Goal: Task Accomplishment & Management: Complete application form

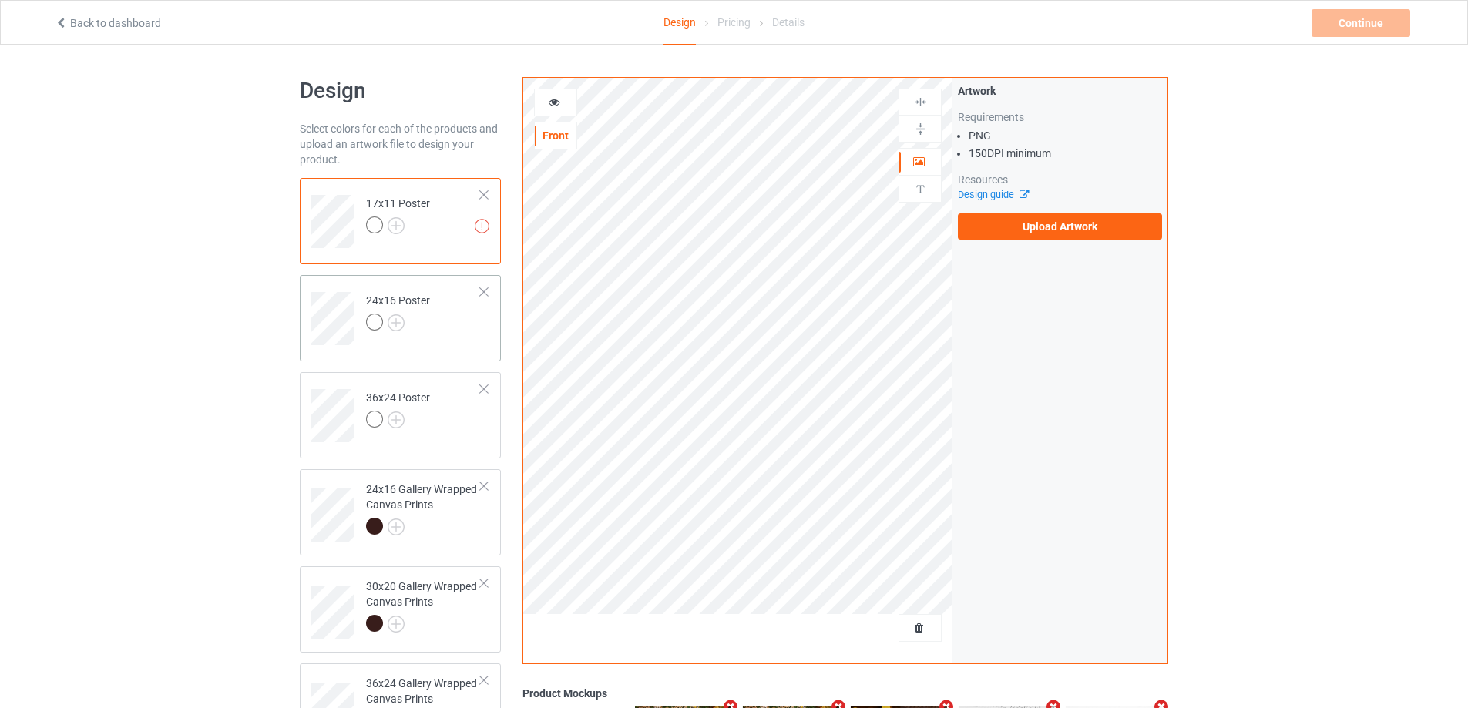
click at [474, 327] on td "24x16 Poster" at bounding box center [423, 313] width 132 height 64
click at [460, 413] on td "36x24 Poster" at bounding box center [423, 410] width 132 height 64
click at [448, 509] on div "24x16 Gallery Wrapped Canvas Prints" at bounding box center [423, 508] width 115 height 52
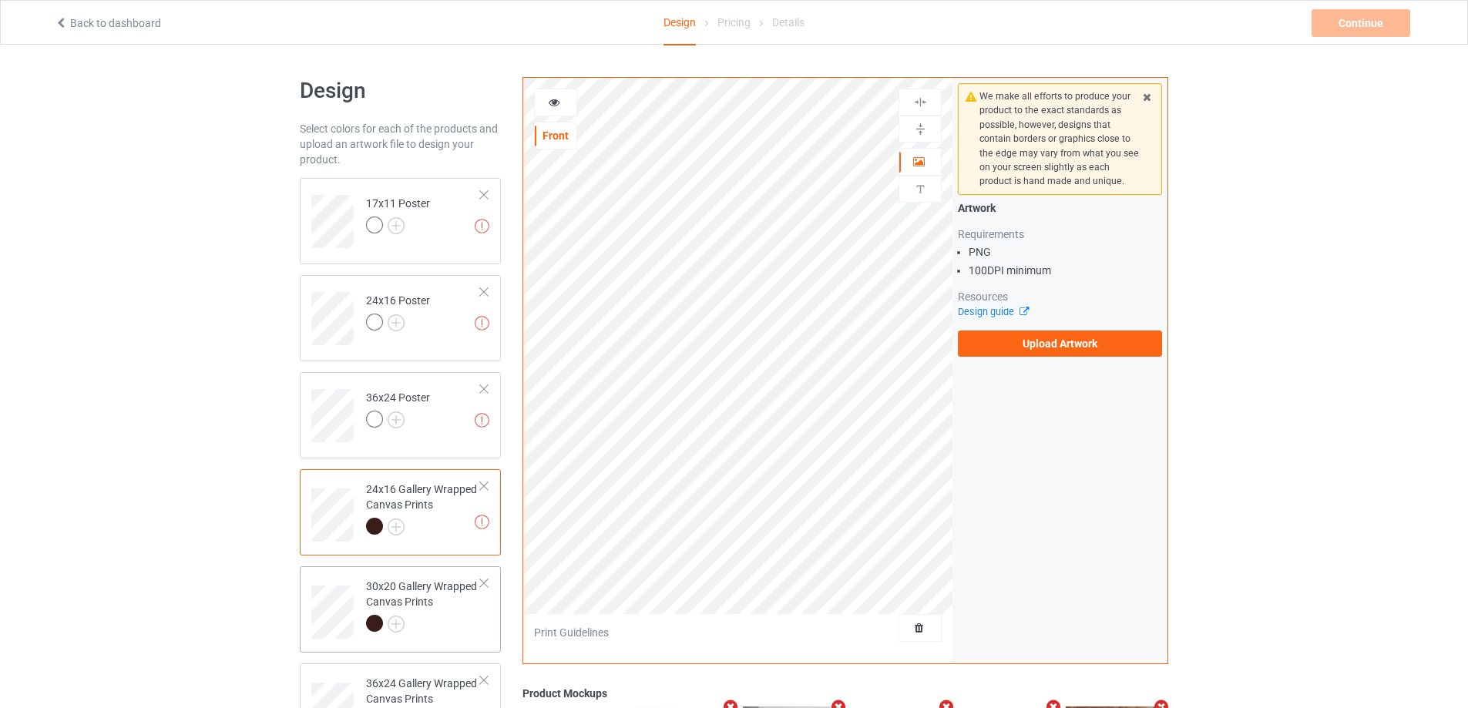
click at [435, 606] on div "30x20 Gallery Wrapped Canvas Prints" at bounding box center [423, 605] width 115 height 52
click at [430, 689] on div "36x24 Gallery Wrapped Canvas Prints" at bounding box center [423, 702] width 115 height 52
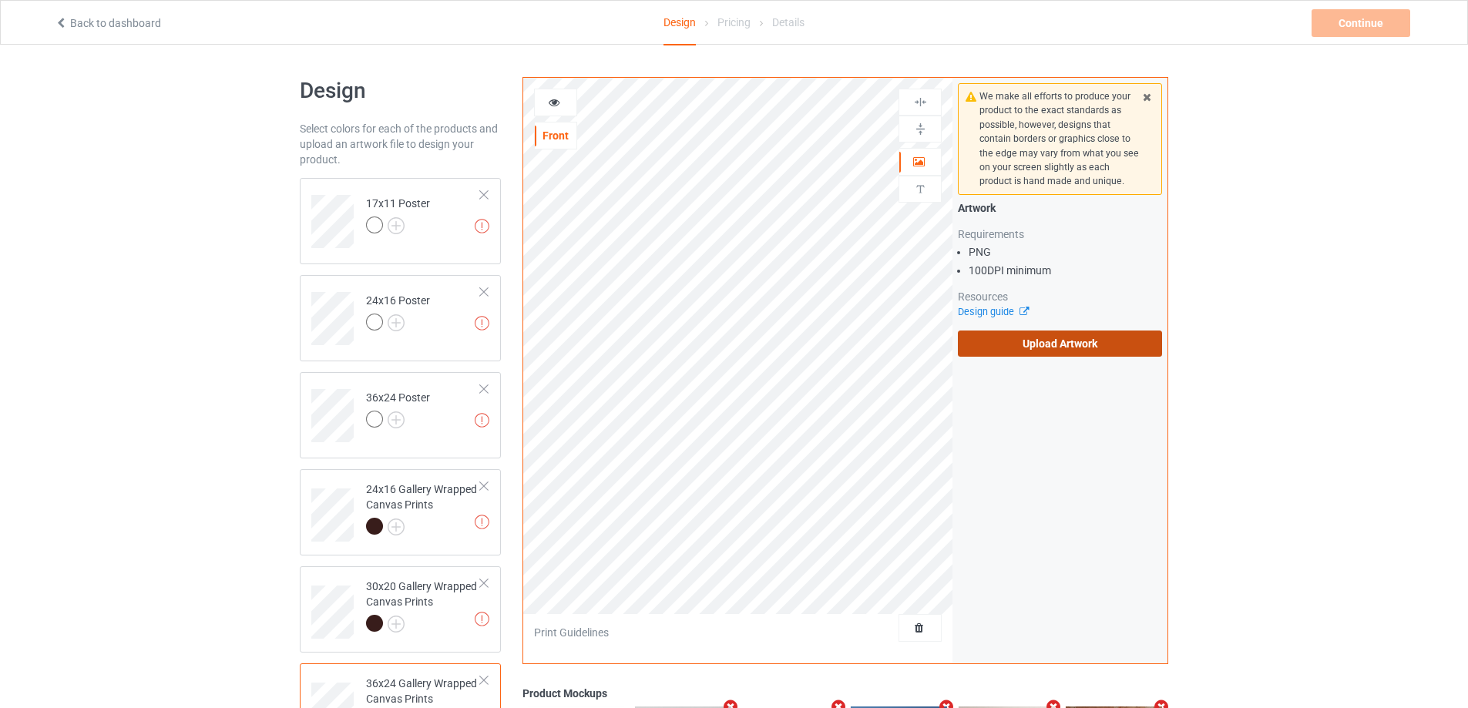
click at [1039, 341] on label "Upload Artwork" at bounding box center [1060, 344] width 204 height 26
click at [0, 0] on input "Upload Artwork" at bounding box center [0, 0] width 0 height 0
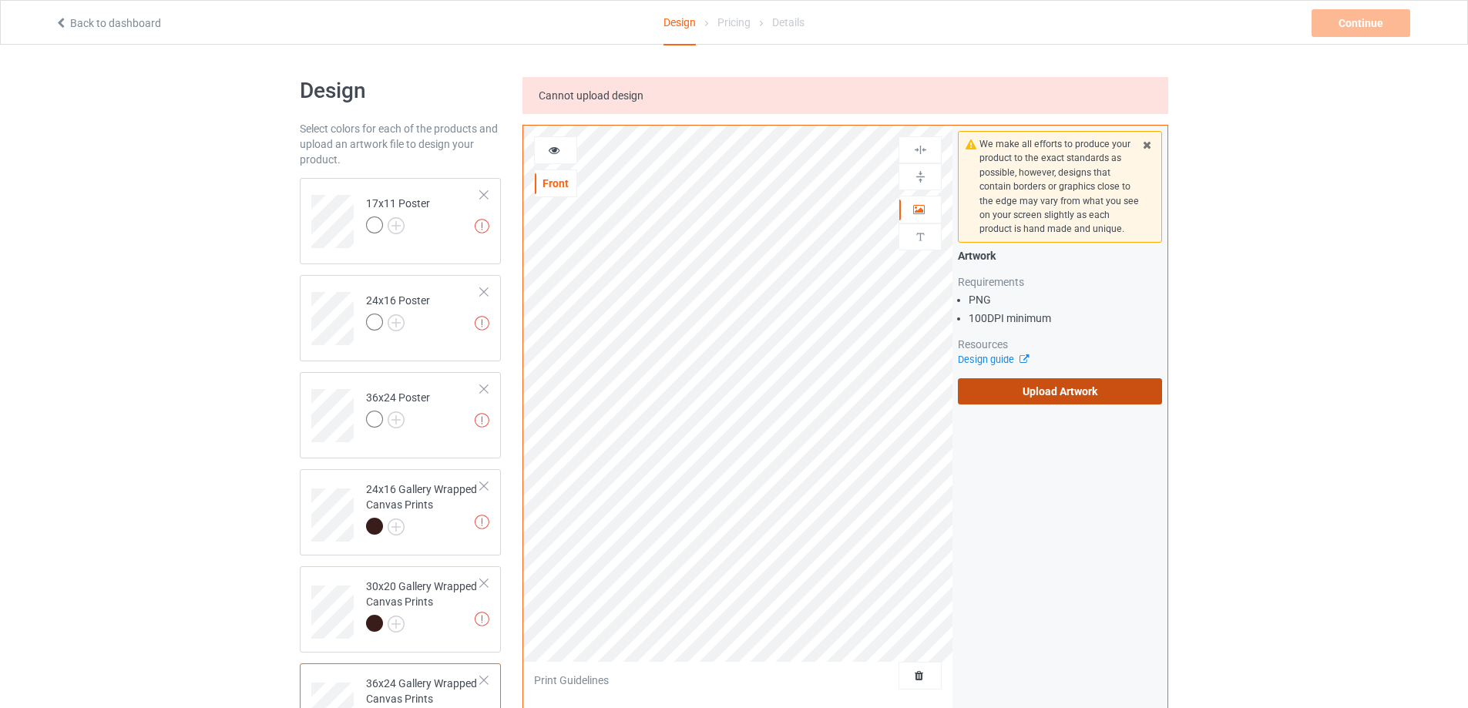
click at [1101, 402] on label "Upload Artwork" at bounding box center [1060, 391] width 204 height 26
click at [0, 0] on input "Upload Artwork" at bounding box center [0, 0] width 0 height 0
click at [1071, 401] on label "Upload Artwork" at bounding box center [1060, 391] width 204 height 26
click at [0, 0] on input "Upload Artwork" at bounding box center [0, 0] width 0 height 0
click at [1033, 391] on label "Upload Artwork" at bounding box center [1060, 391] width 204 height 26
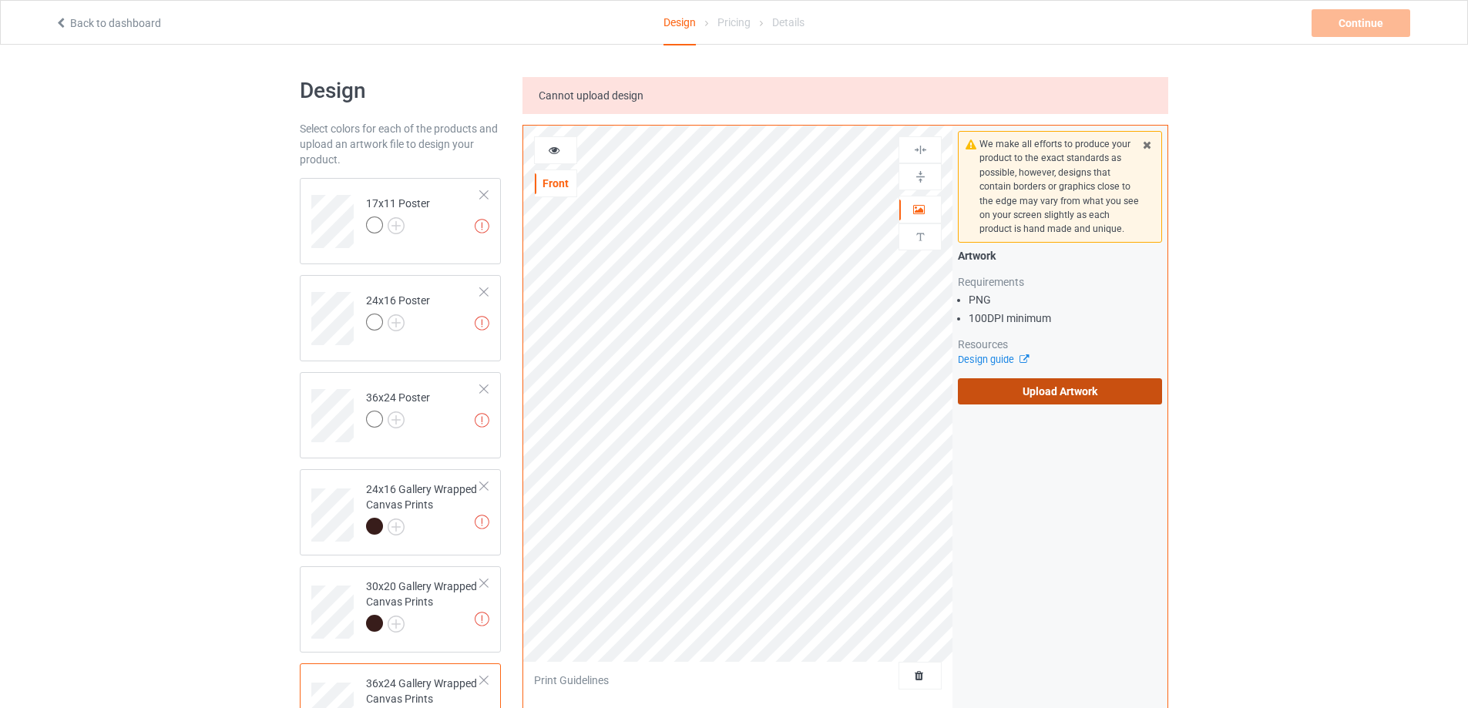
click at [0, 0] on input "Upload Artwork" at bounding box center [0, 0] width 0 height 0
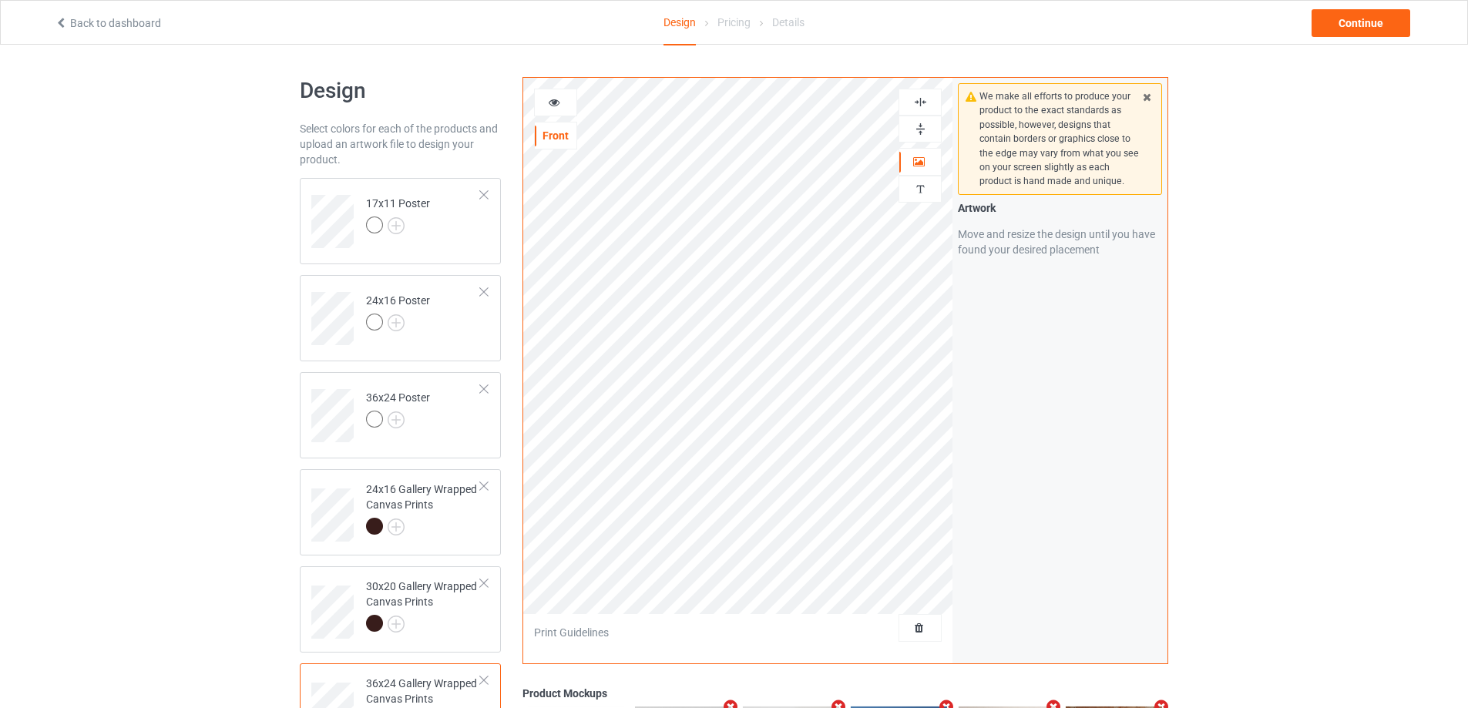
click at [919, 126] on img at bounding box center [920, 129] width 15 height 15
click at [928, 105] on div at bounding box center [920, 102] width 42 height 15
click at [928, 100] on div at bounding box center [920, 102] width 42 height 15
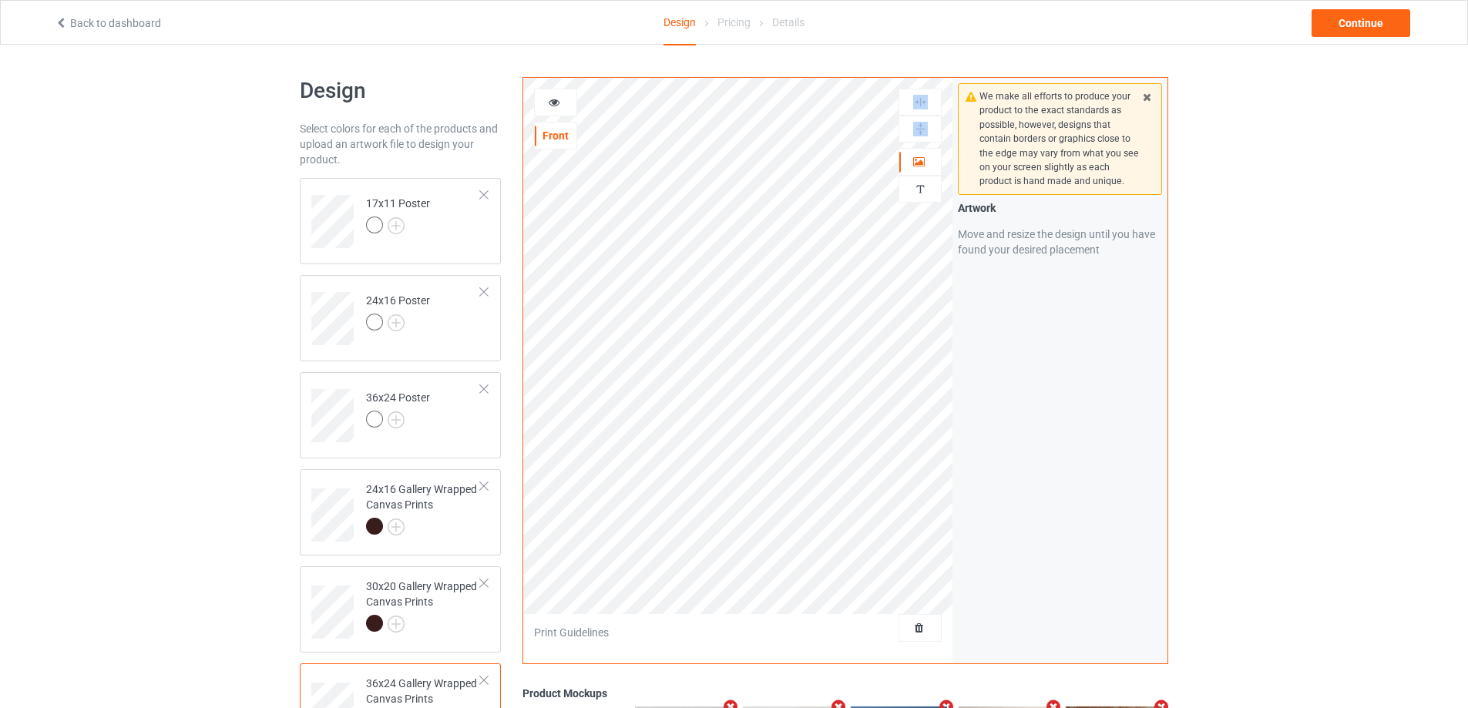
click at [928, 100] on div at bounding box center [920, 102] width 42 height 15
click at [462, 218] on td "17x11 Poster" at bounding box center [423, 216] width 132 height 64
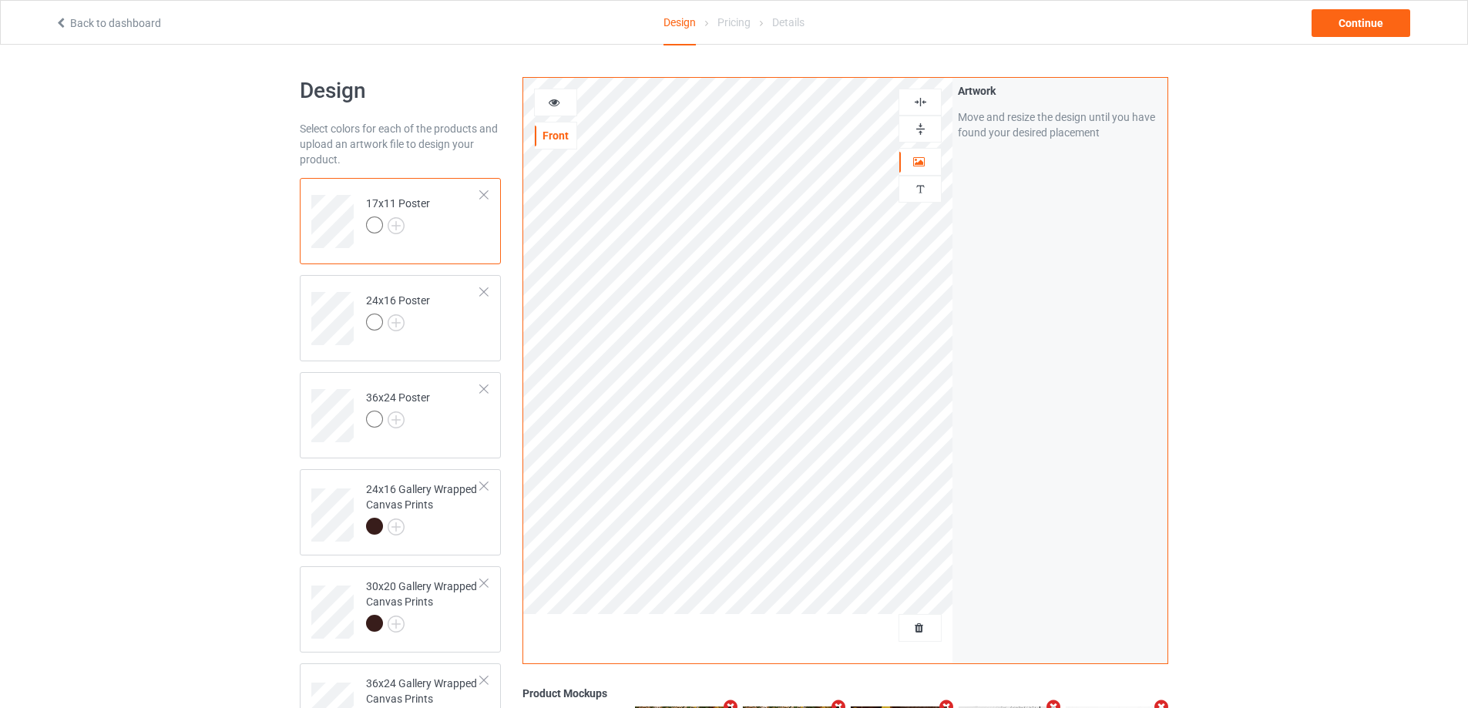
click at [924, 129] on img at bounding box center [920, 129] width 15 height 15
click at [921, 109] on img at bounding box center [920, 102] width 15 height 15
click at [921, 107] on img at bounding box center [920, 102] width 15 height 15
click at [458, 416] on td "36x24 Poster" at bounding box center [423, 410] width 132 height 64
click at [920, 124] on img at bounding box center [920, 129] width 15 height 15
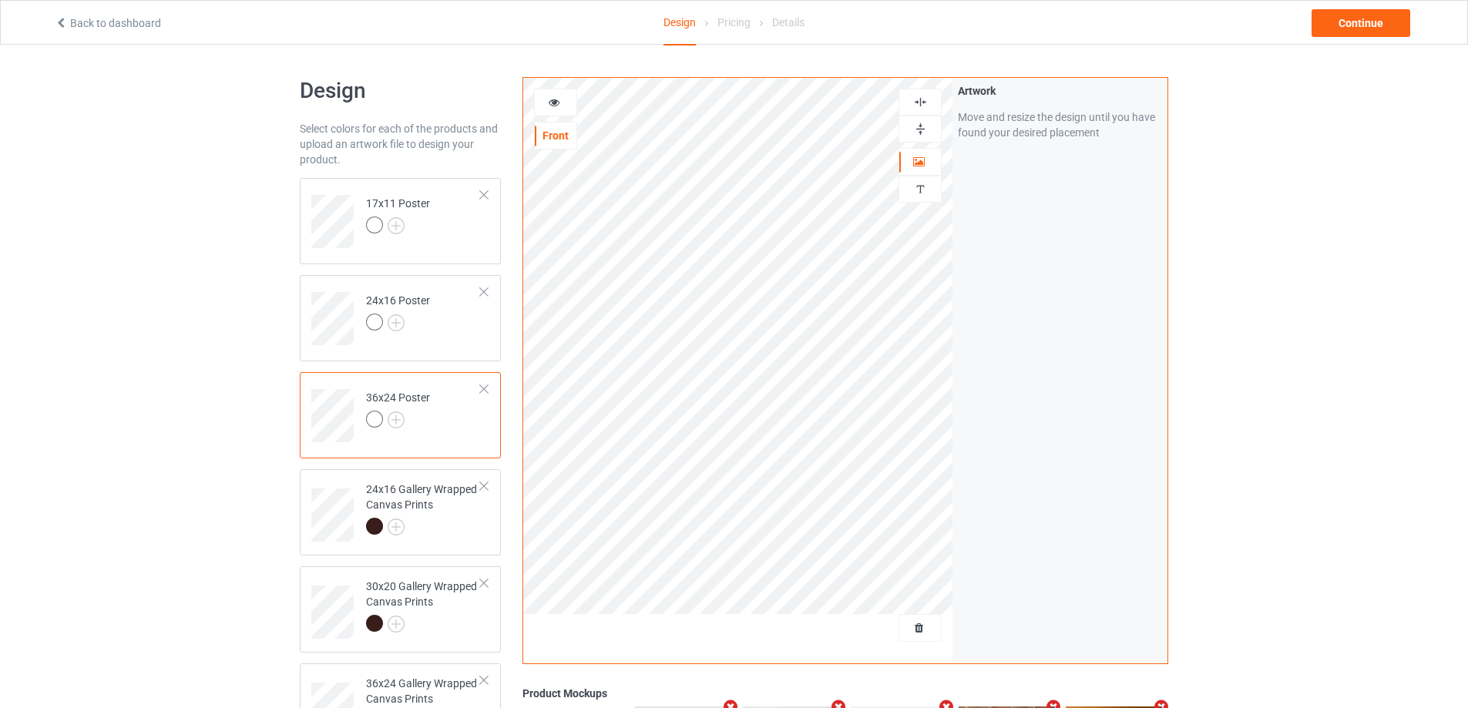
click at [925, 107] on img at bounding box center [920, 102] width 15 height 15
click at [925, 103] on img at bounding box center [920, 102] width 15 height 15
click at [440, 322] on td "24x16 Poster" at bounding box center [423, 313] width 132 height 64
drag, startPoint x: 924, startPoint y: 132, endPoint x: 924, endPoint y: 116, distance: 16.2
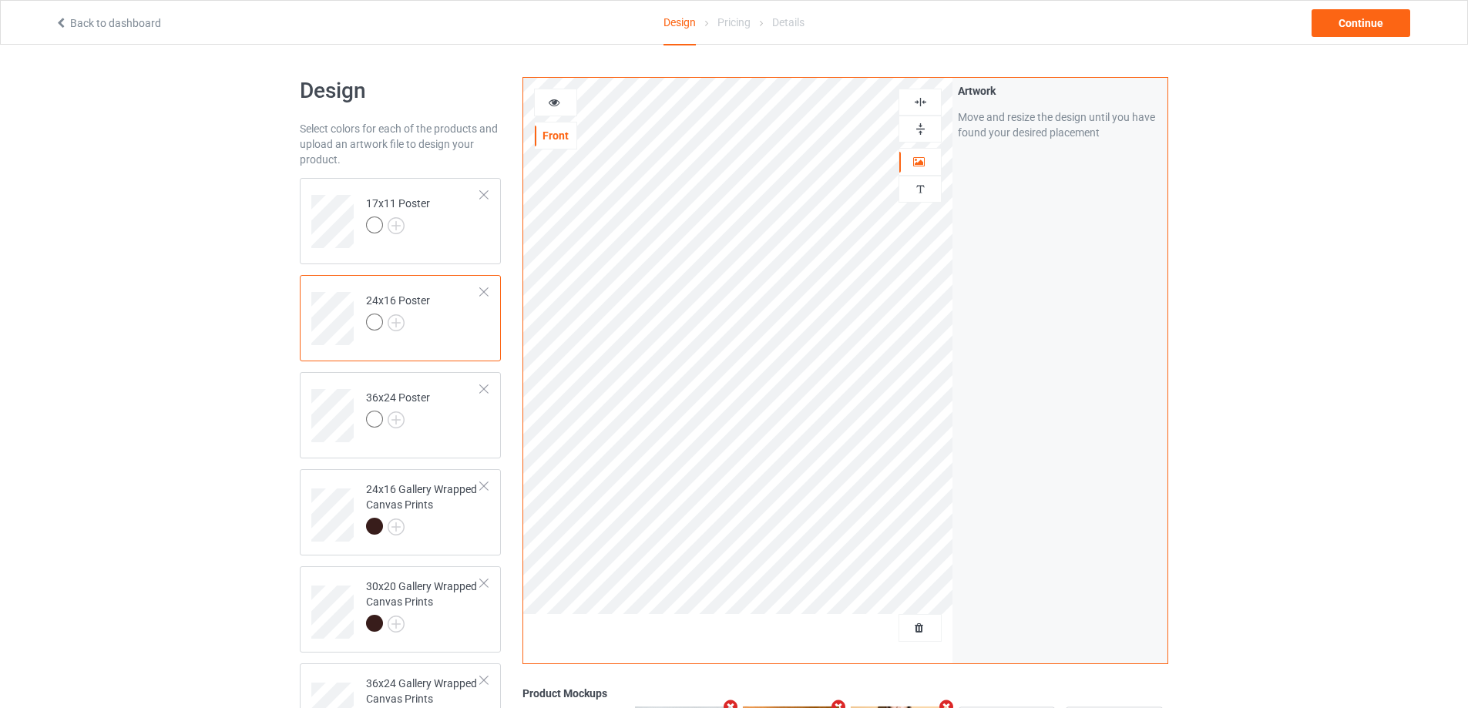
click at [924, 131] on img at bounding box center [920, 129] width 15 height 15
click at [924, 109] on div at bounding box center [919, 102] width 43 height 27
click at [924, 108] on img at bounding box center [920, 102] width 15 height 15
click at [437, 509] on div "24x16 Gallery Wrapped Canvas Prints" at bounding box center [423, 508] width 115 height 52
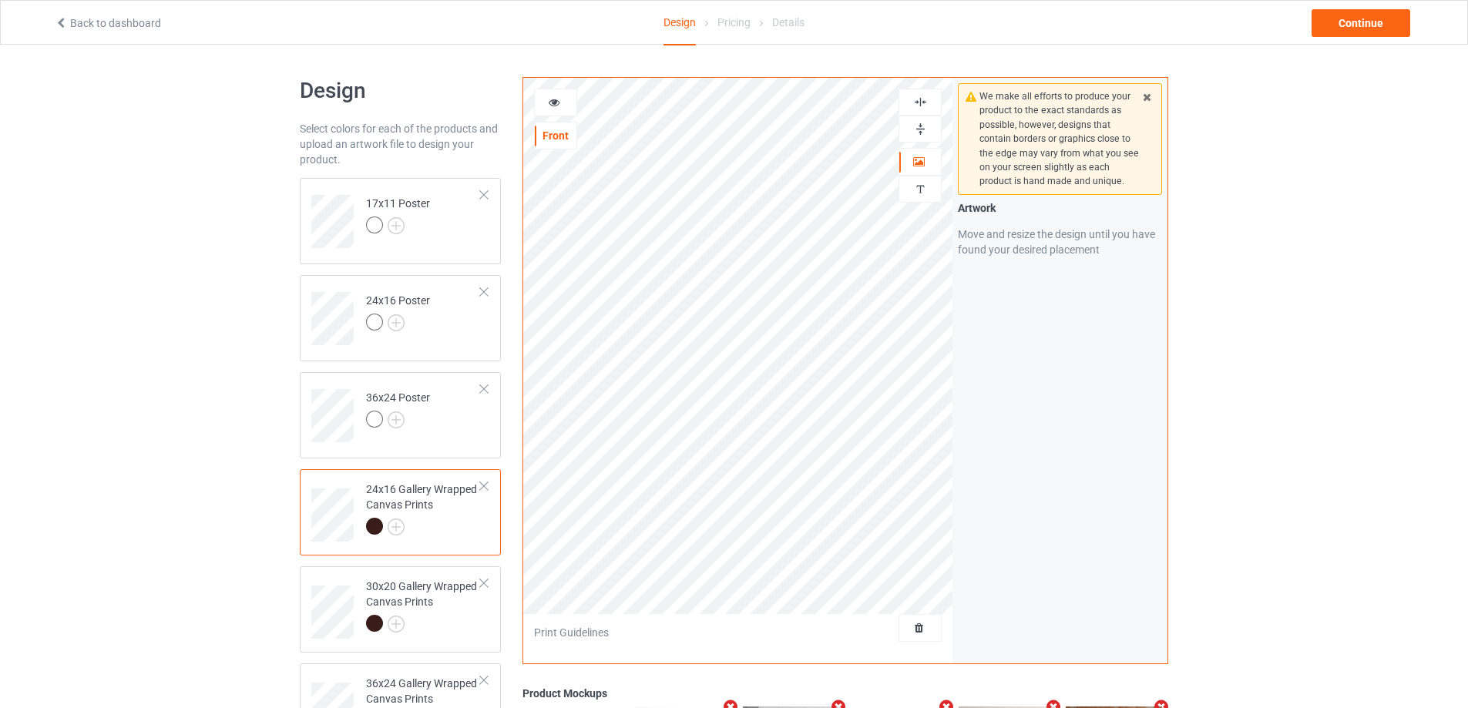
click at [923, 126] on img at bounding box center [920, 129] width 15 height 15
click at [918, 99] on img at bounding box center [920, 102] width 15 height 15
click at [917, 100] on img at bounding box center [920, 102] width 15 height 15
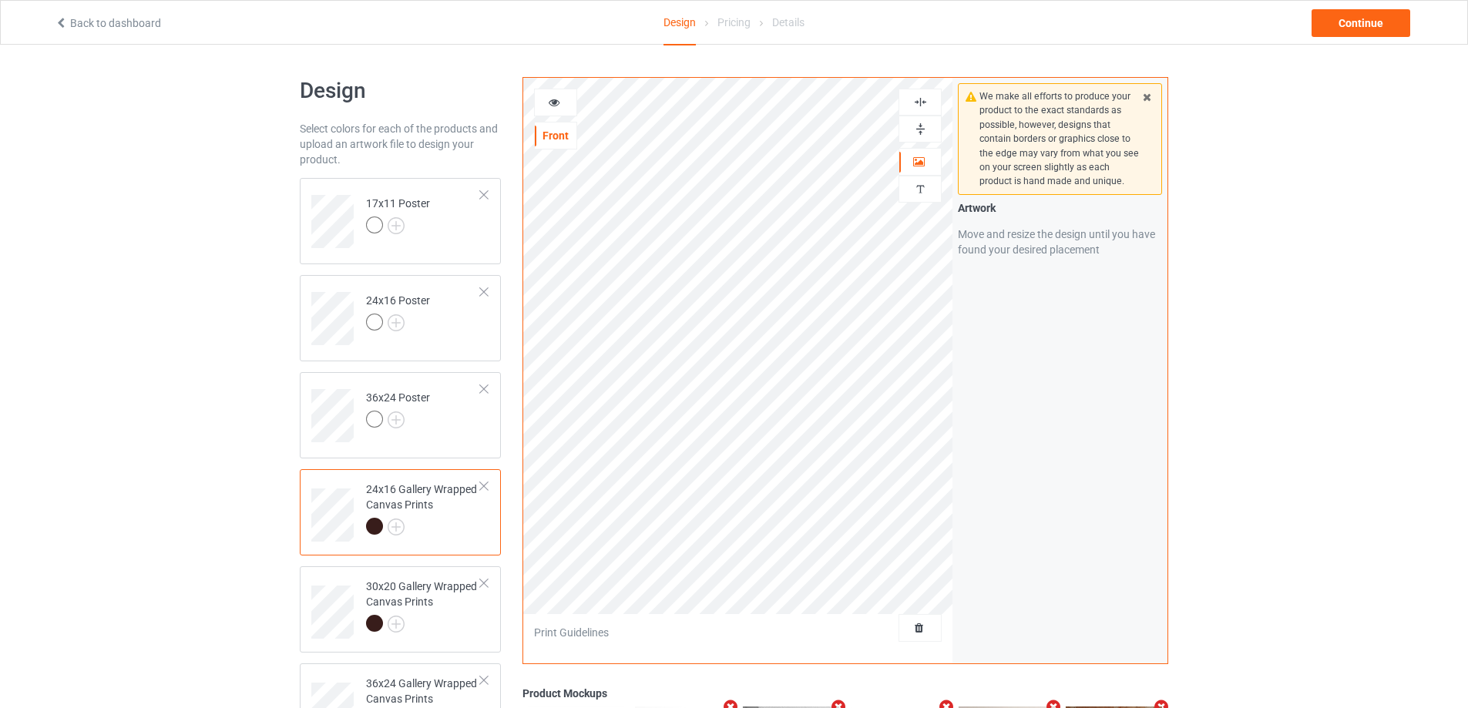
click at [922, 124] on img at bounding box center [920, 129] width 15 height 15
click at [924, 128] on img at bounding box center [920, 129] width 15 height 15
click at [923, 107] on img at bounding box center [920, 102] width 15 height 15
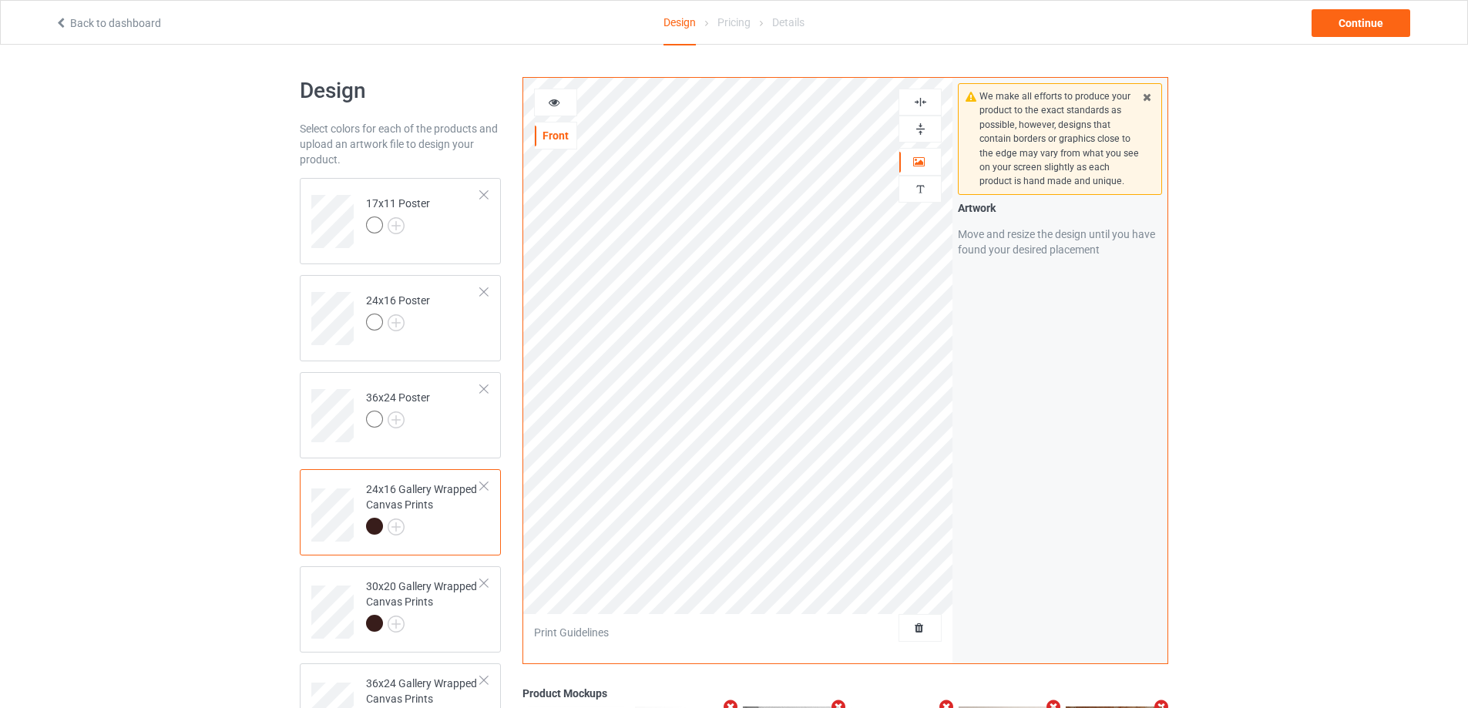
click at [923, 107] on img at bounding box center [920, 102] width 15 height 15
click at [918, 123] on img at bounding box center [920, 129] width 15 height 15
click at [923, 110] on div at bounding box center [919, 102] width 43 height 27
click at [923, 108] on img at bounding box center [920, 102] width 15 height 15
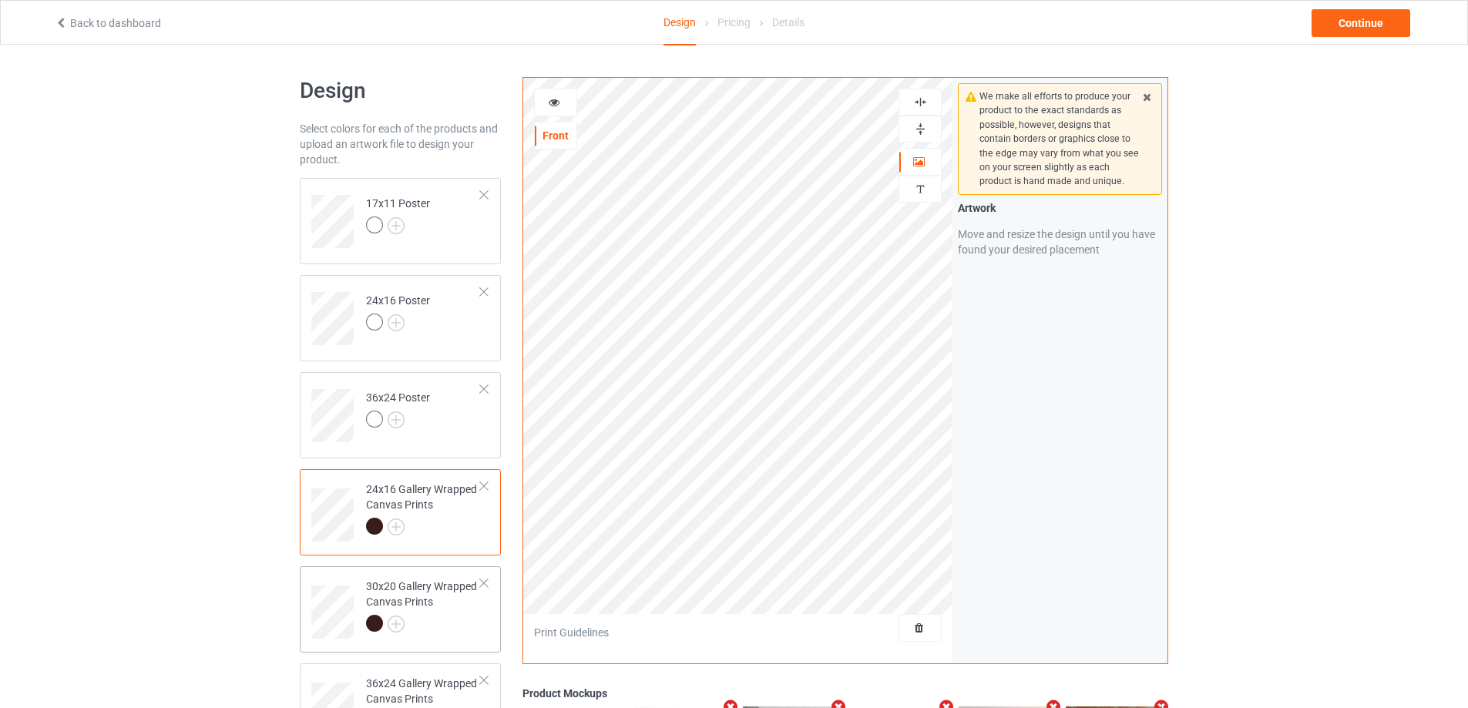
click at [435, 615] on div at bounding box center [423, 626] width 115 height 22
click at [916, 129] on img at bounding box center [920, 129] width 15 height 15
click at [922, 109] on img at bounding box center [920, 102] width 15 height 15
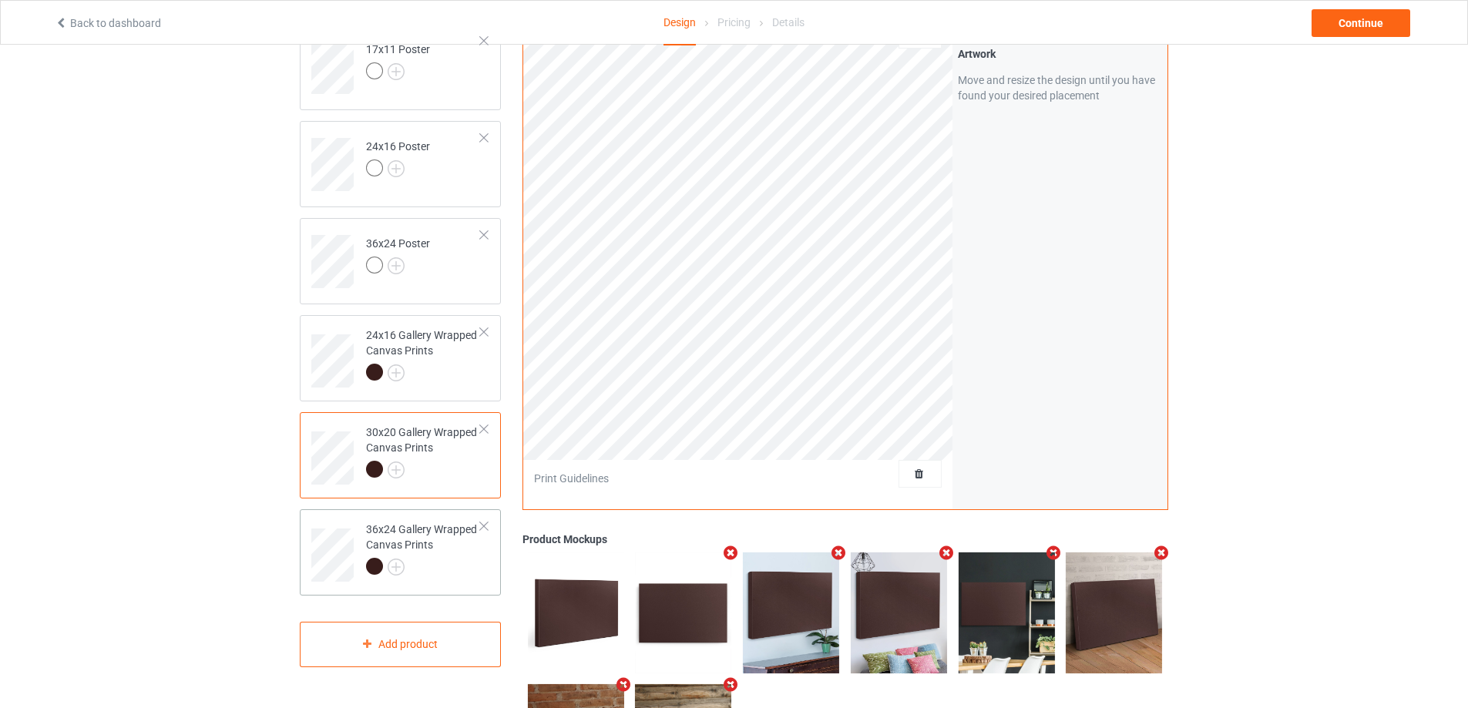
click at [451, 576] on div at bounding box center [423, 569] width 115 height 22
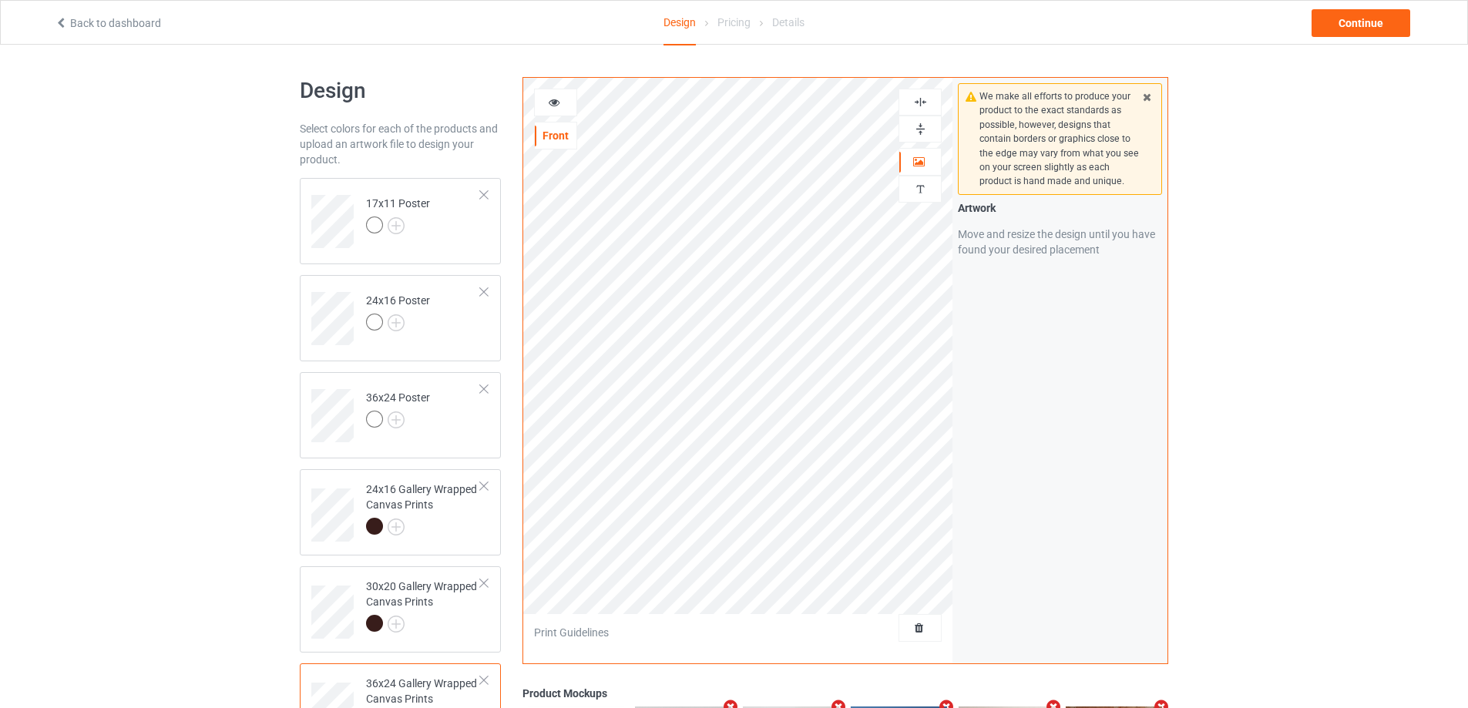
click at [928, 129] on div at bounding box center [920, 129] width 42 height 15
click at [925, 98] on img at bounding box center [920, 102] width 15 height 15
click at [464, 237] on td "17x11 Poster" at bounding box center [423, 216] width 132 height 64
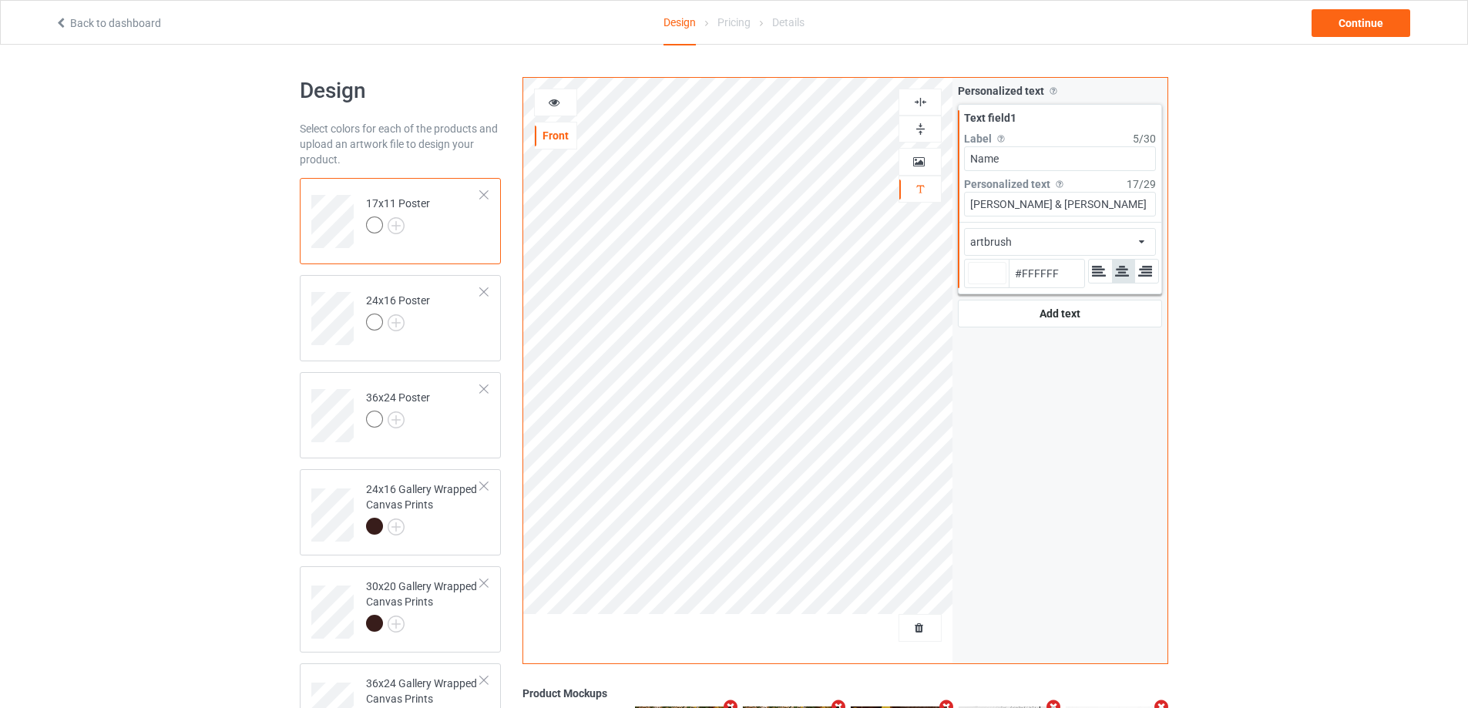
click at [997, 270] on div at bounding box center [987, 273] width 39 height 22
click at [997, 284] on input "#ffffff" at bounding box center [987, 294] width 39 height 21
type input "#100f0f"
type input "#100F0F"
type input "#0f0f0f"
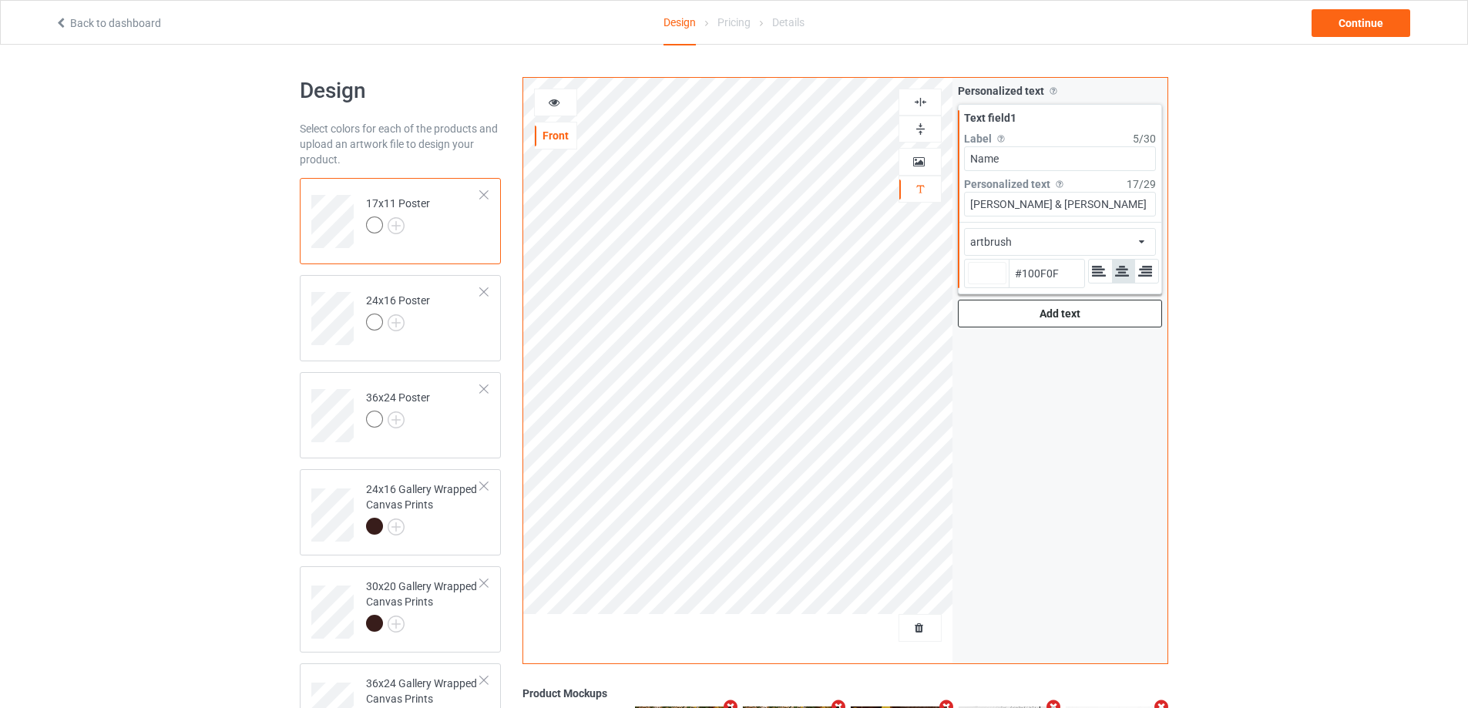
type input "#0F0F0F"
type input "#0d0d0d"
type input "#0D0D0D"
type input "#050505"
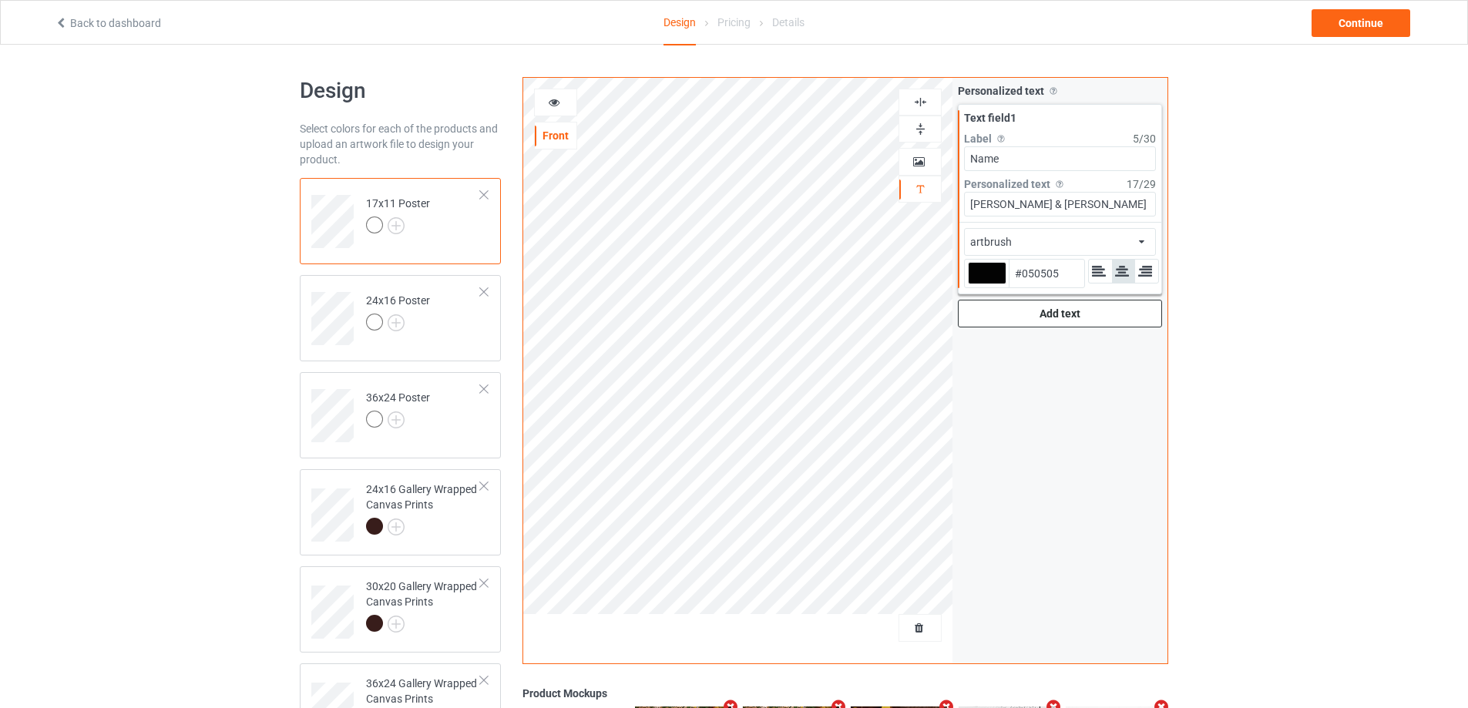
type input "#000000"
type input "#0e3745"
type input "#0E3745"
type input "#0e3745"
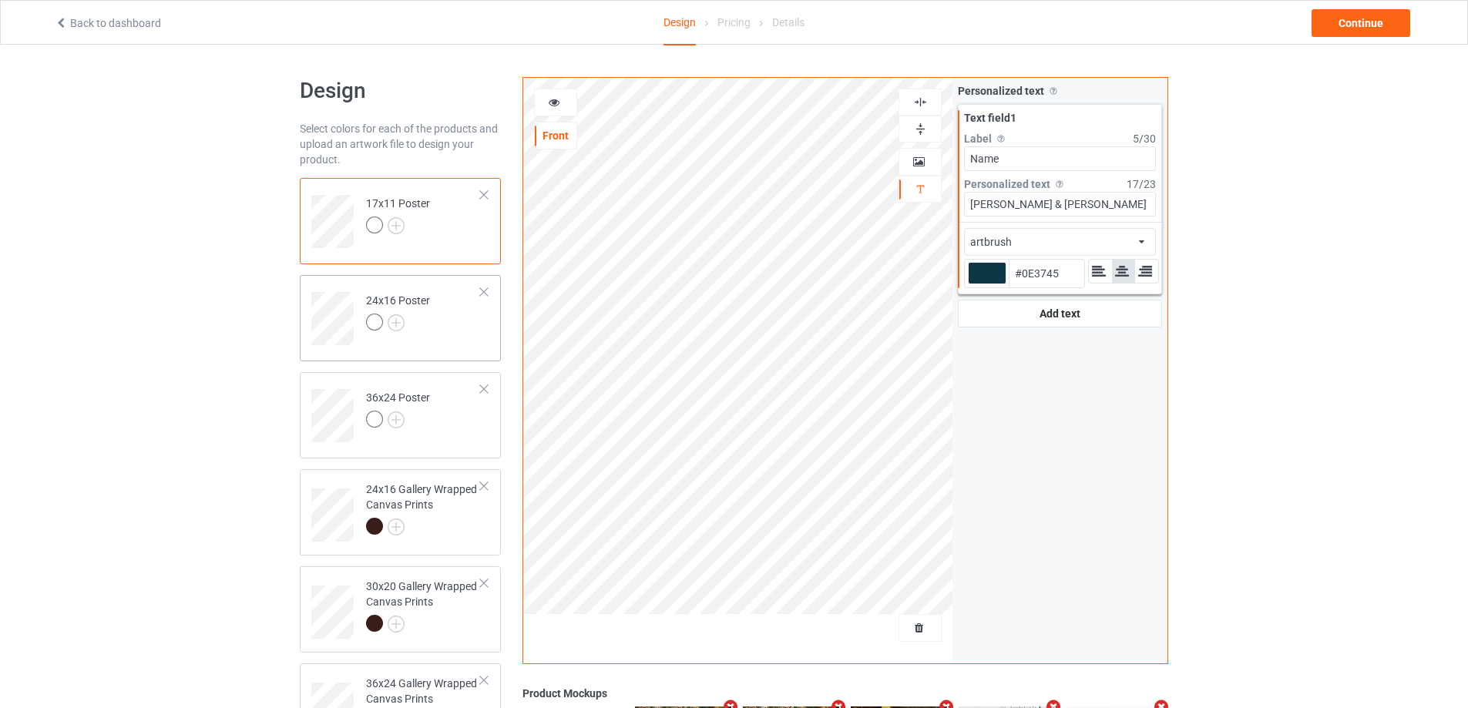
click at [455, 334] on td "24x16 Poster" at bounding box center [423, 313] width 132 height 64
click at [987, 273] on div at bounding box center [987, 273] width 39 height 22
click at [987, 284] on input "#ffffff" at bounding box center [987, 294] width 39 height 21
type input "#153643"
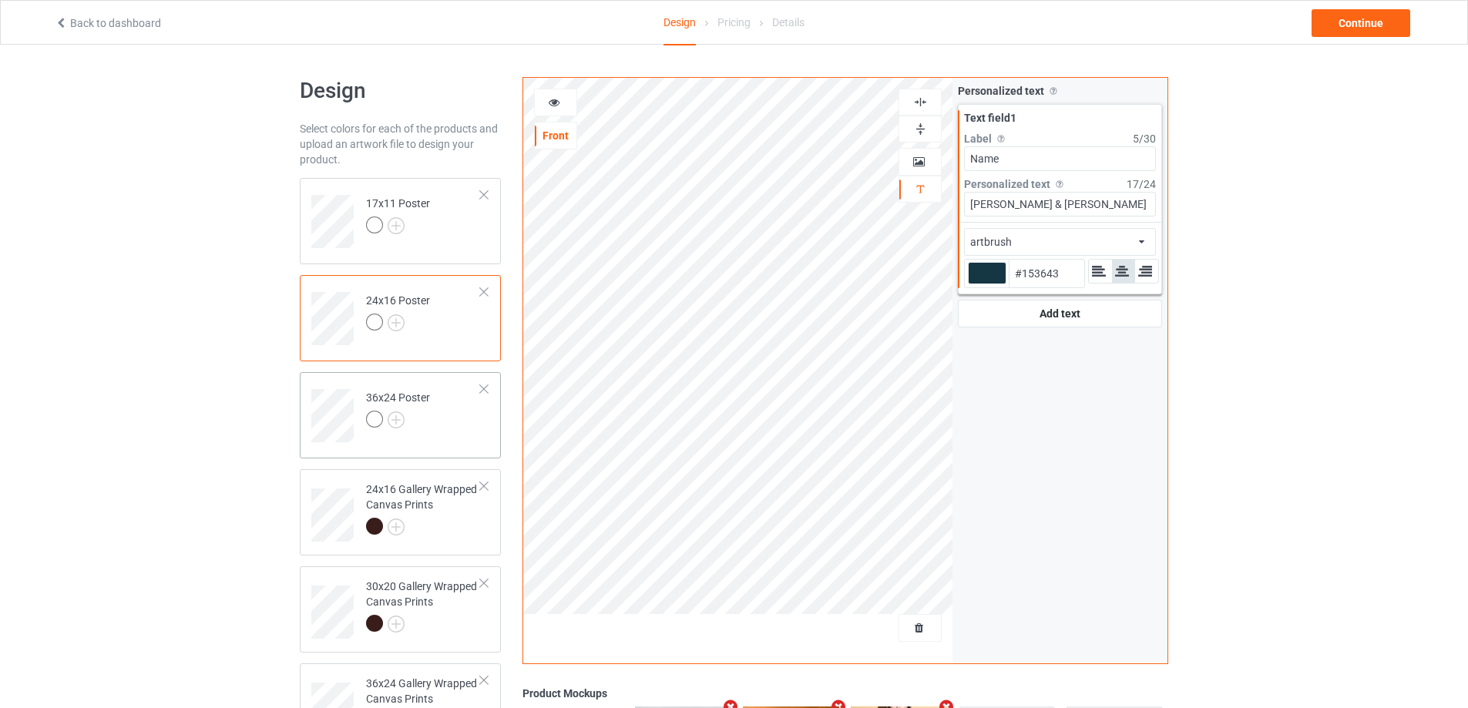
type input "#153643"
click at [432, 426] on td "36x24 Poster" at bounding box center [423, 410] width 132 height 64
click at [1001, 267] on div at bounding box center [987, 273] width 39 height 22
click at [1001, 284] on input "#ffffff" at bounding box center [987, 294] width 39 height 21
type input "#0d2836"
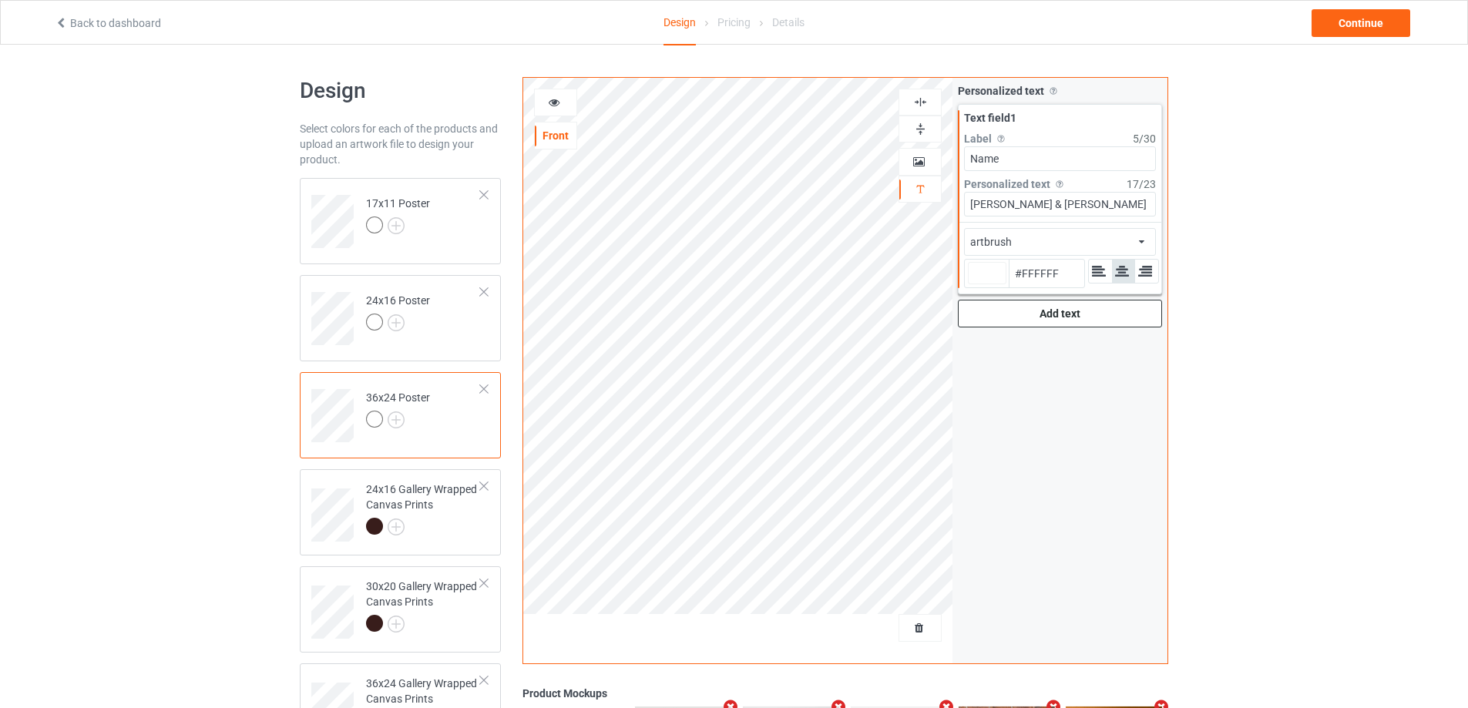
type input "#0D2836"
type input "#0d2836"
click at [475, 532] on div at bounding box center [423, 529] width 115 height 22
click at [976, 270] on div at bounding box center [987, 273] width 39 height 22
click at [976, 284] on input "#ffffff" at bounding box center [987, 294] width 39 height 21
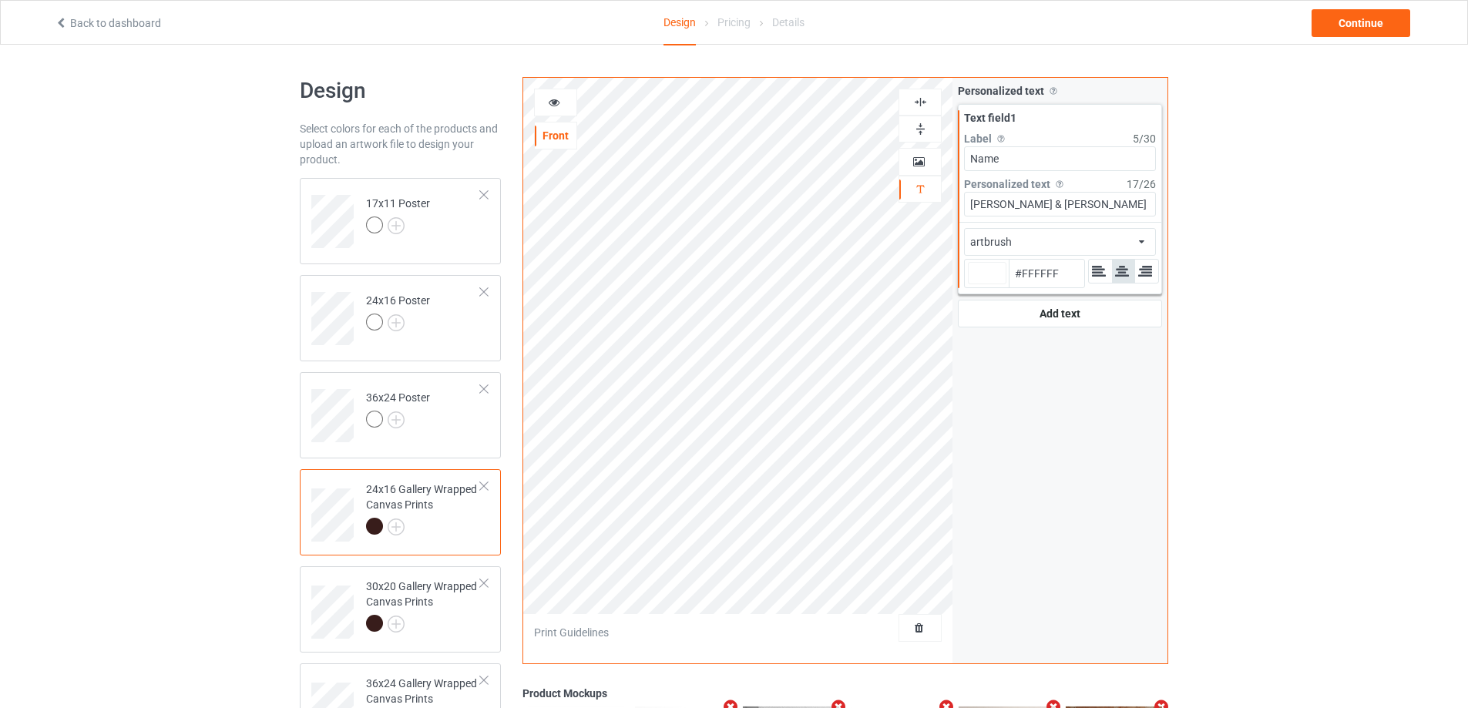
type input "#223a45"
type input "#223A45"
type input "#223a45"
click at [425, 609] on div "30x20 Gallery Wrapped Canvas Prints" at bounding box center [423, 605] width 115 height 52
click at [991, 272] on div at bounding box center [987, 273] width 39 height 22
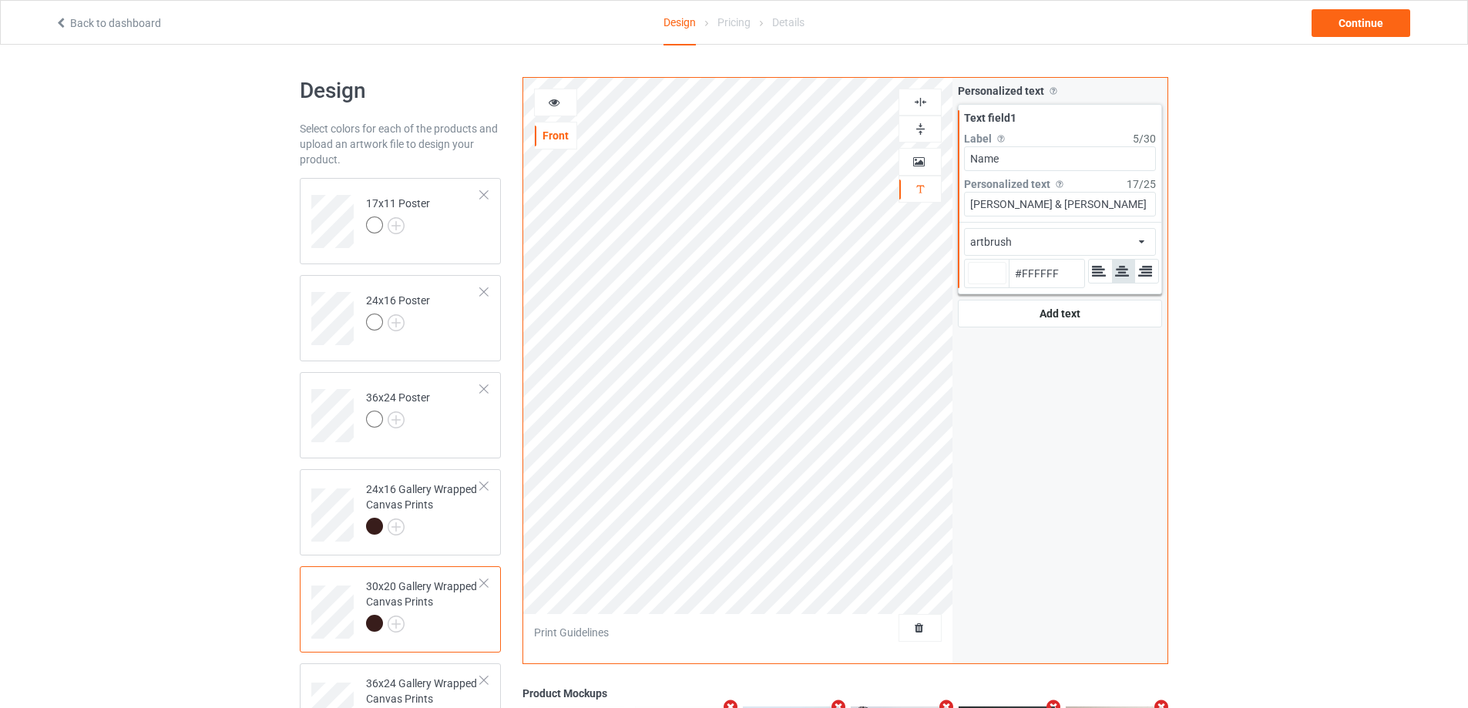
click at [991, 284] on input "#ffffff" at bounding box center [987, 294] width 39 height 21
type input "#143644"
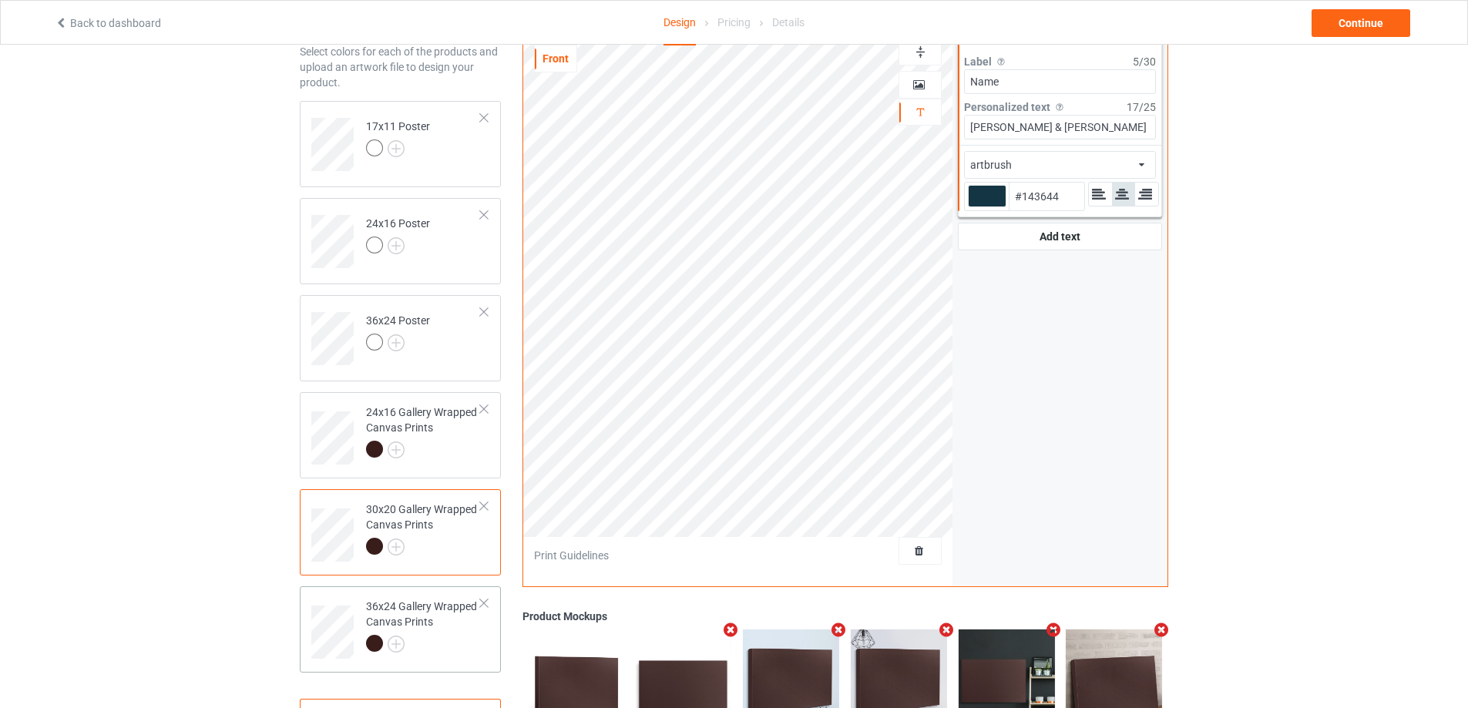
click at [438, 616] on div "36x24 Gallery Wrapped Canvas Prints" at bounding box center [423, 625] width 115 height 52
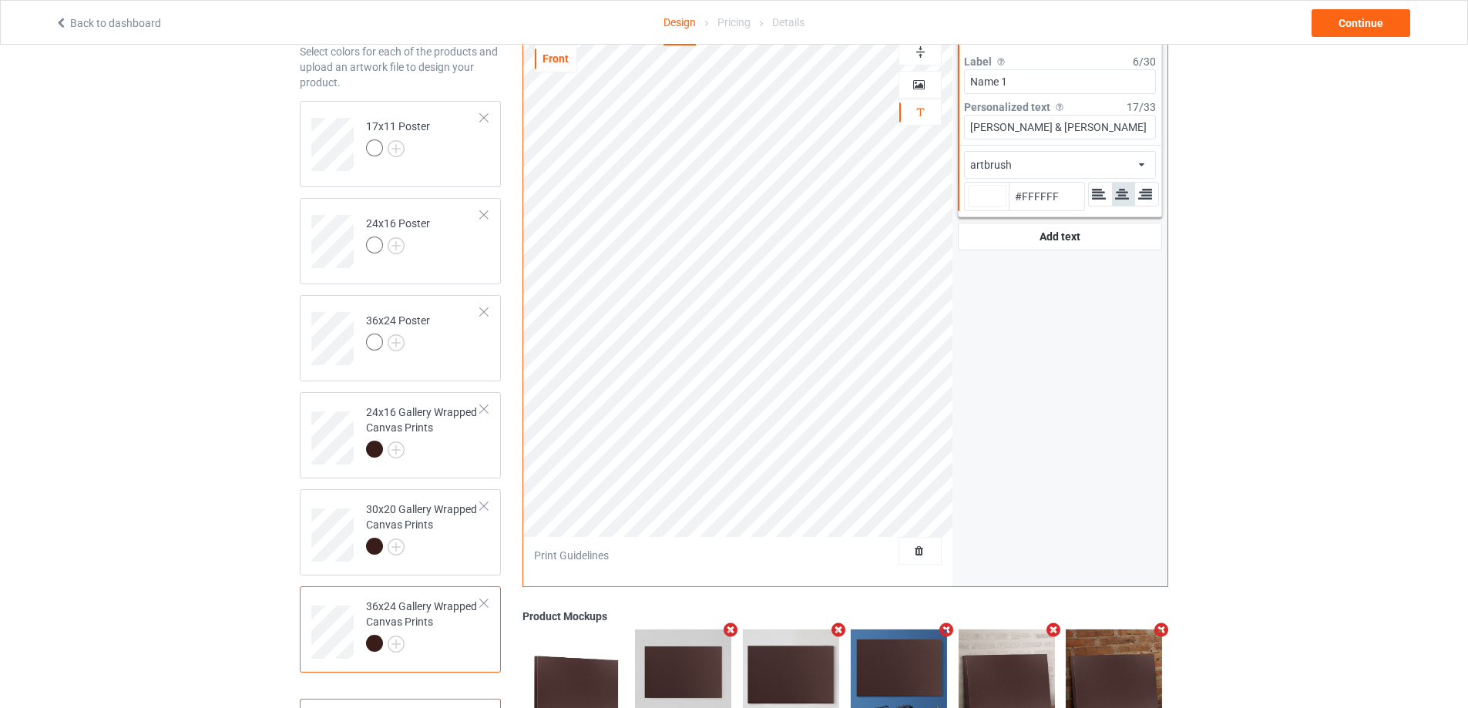
type input "#ffffff"
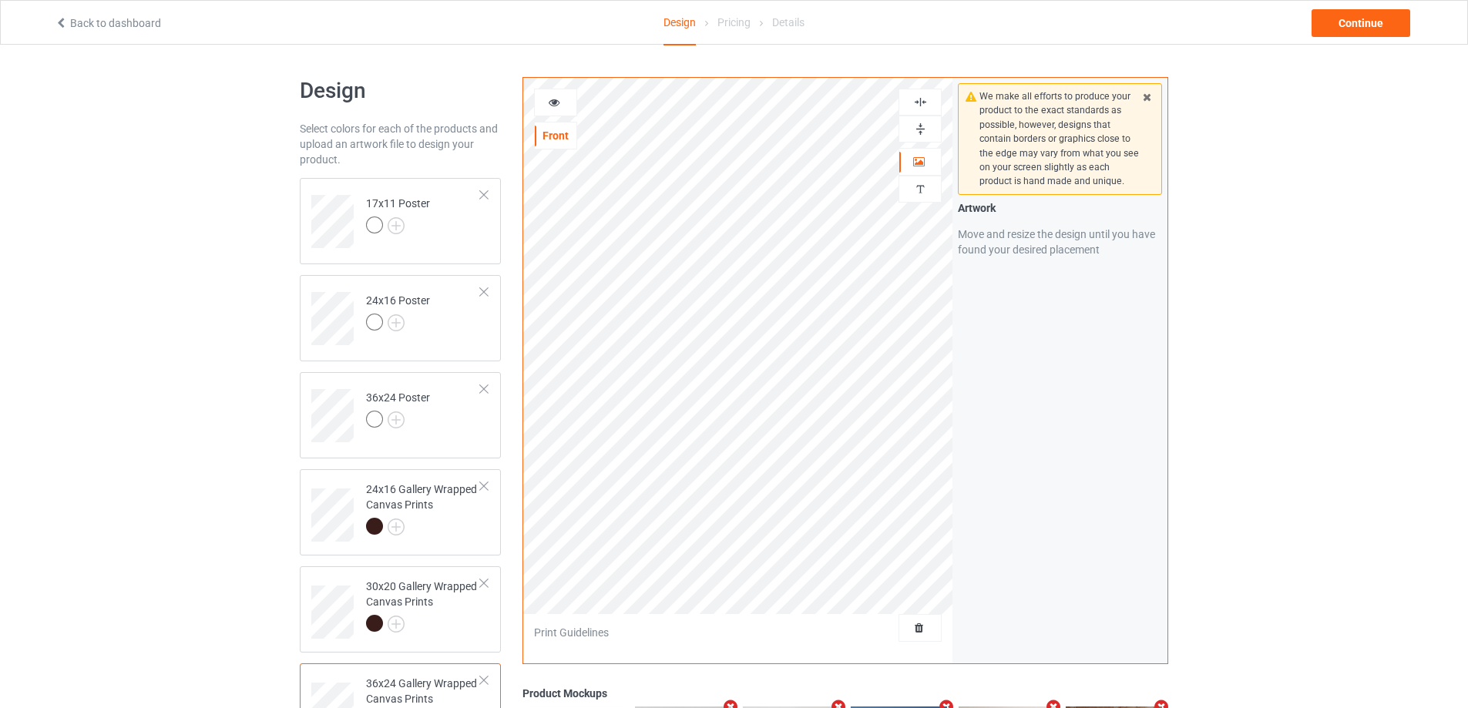
click at [921, 135] on img at bounding box center [920, 129] width 15 height 15
click at [921, 102] on img at bounding box center [920, 102] width 15 height 15
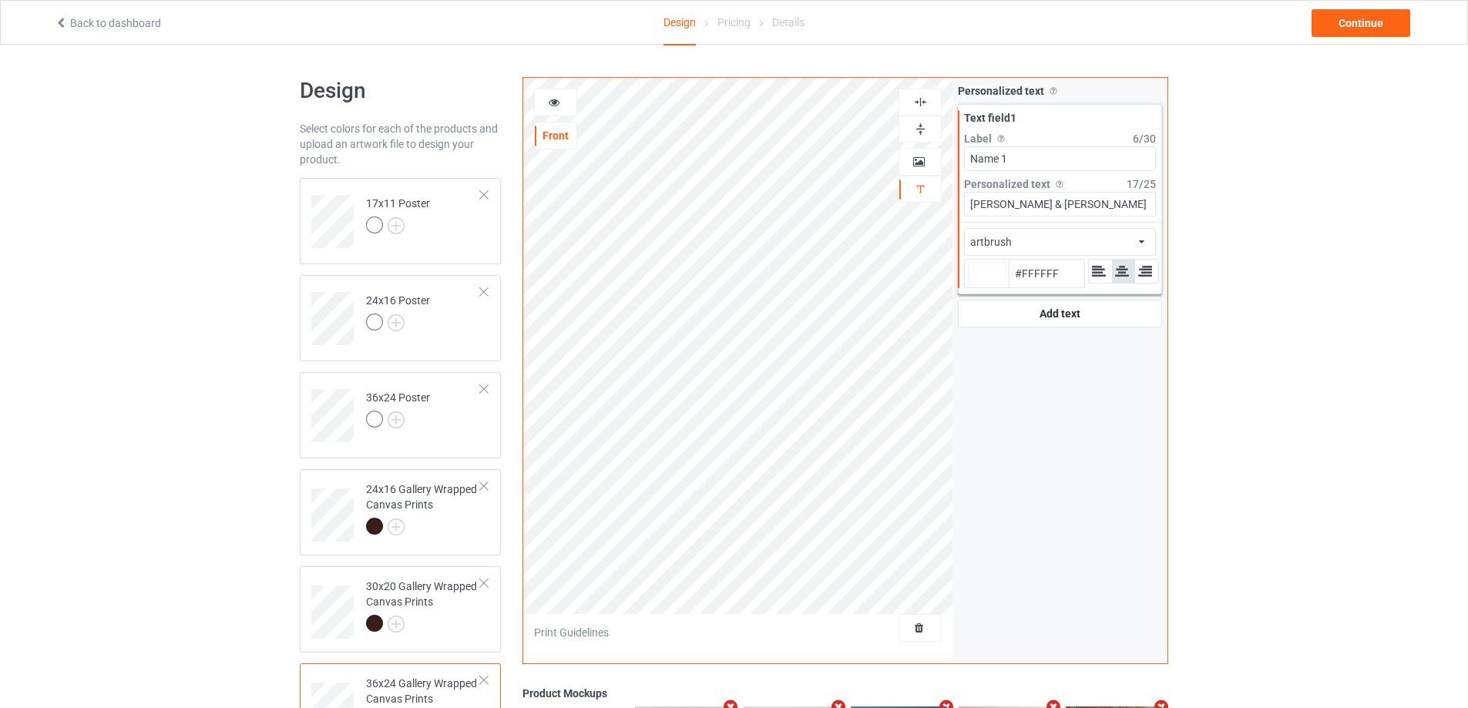
click at [988, 271] on div at bounding box center [987, 273] width 39 height 22
click at [988, 284] on input "#ffffff" at bounding box center [987, 294] width 39 height 21
type input "#183a47"
type input "#183A47"
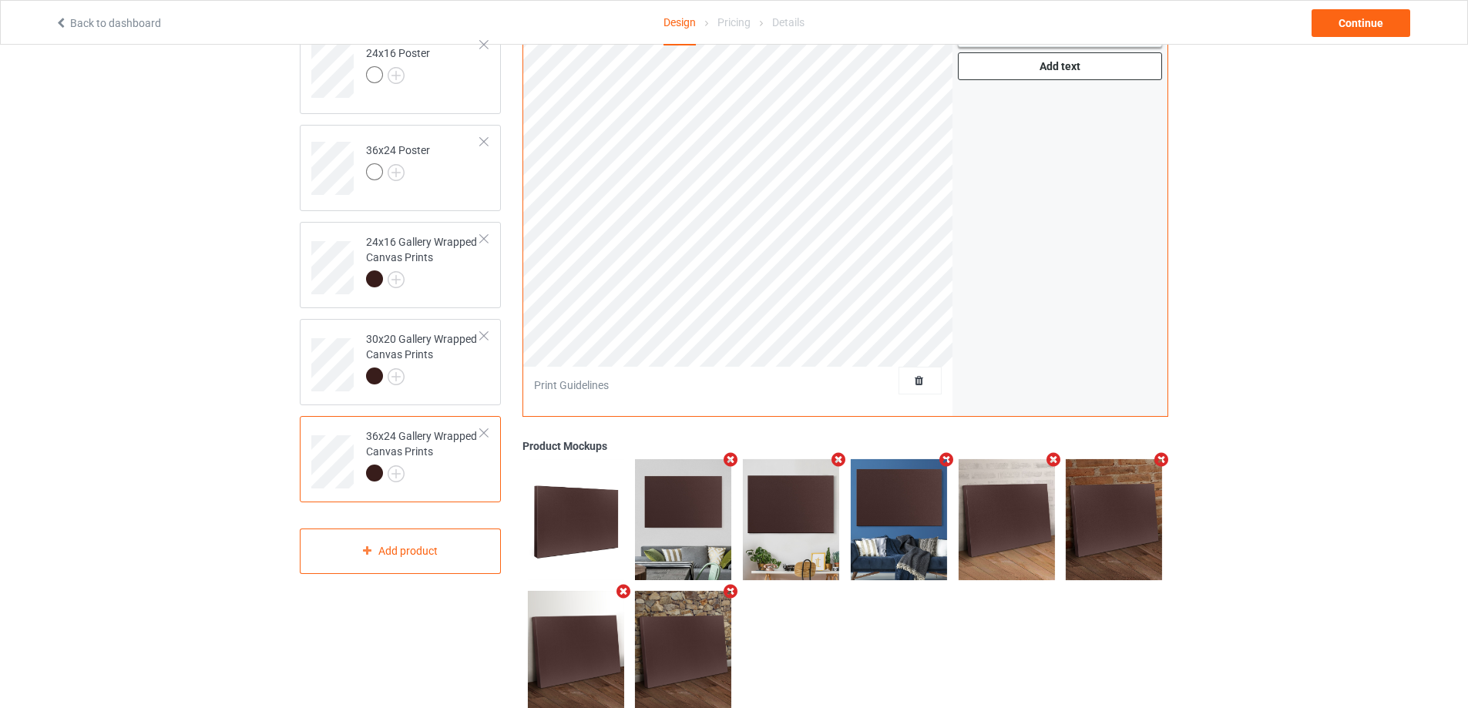
scroll to position [288, 0]
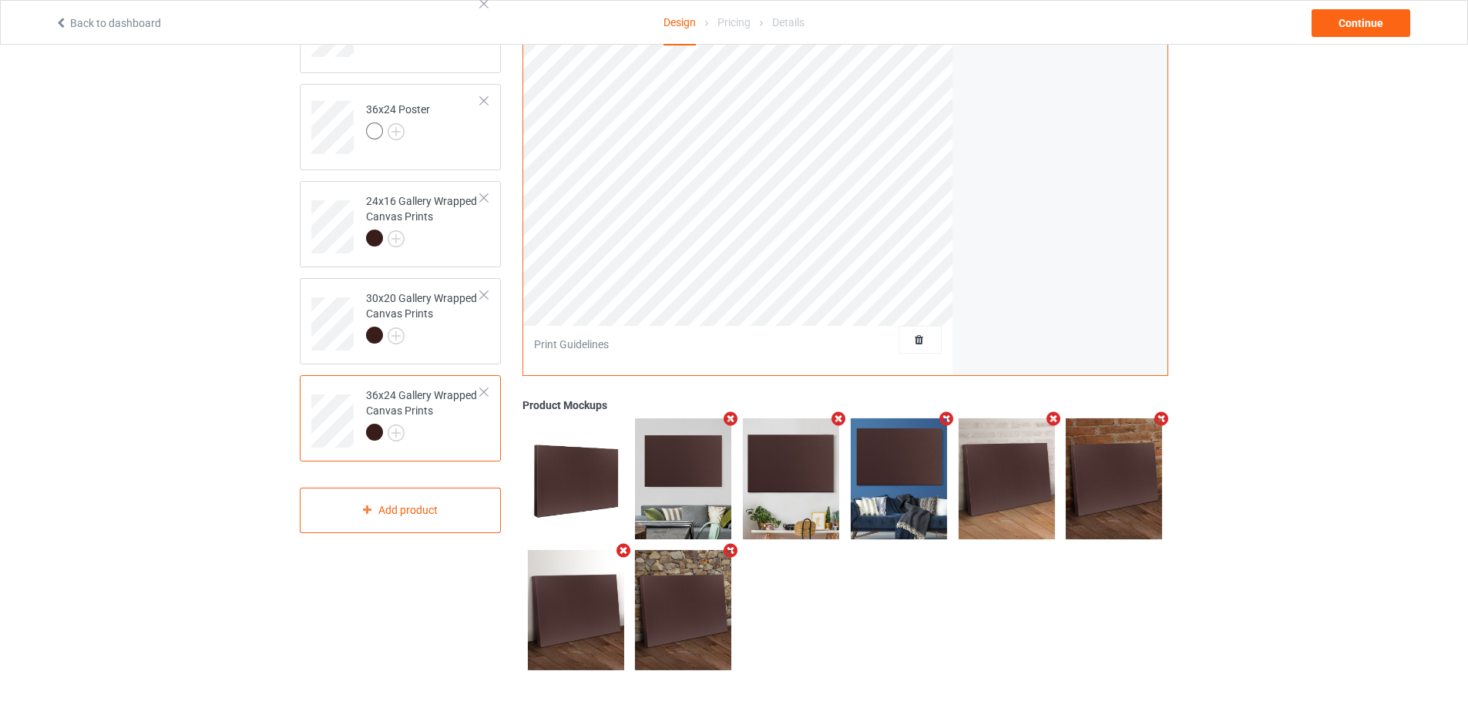
type input "#183a47"
click at [1365, 29] on div "Continue" at bounding box center [1360, 23] width 99 height 28
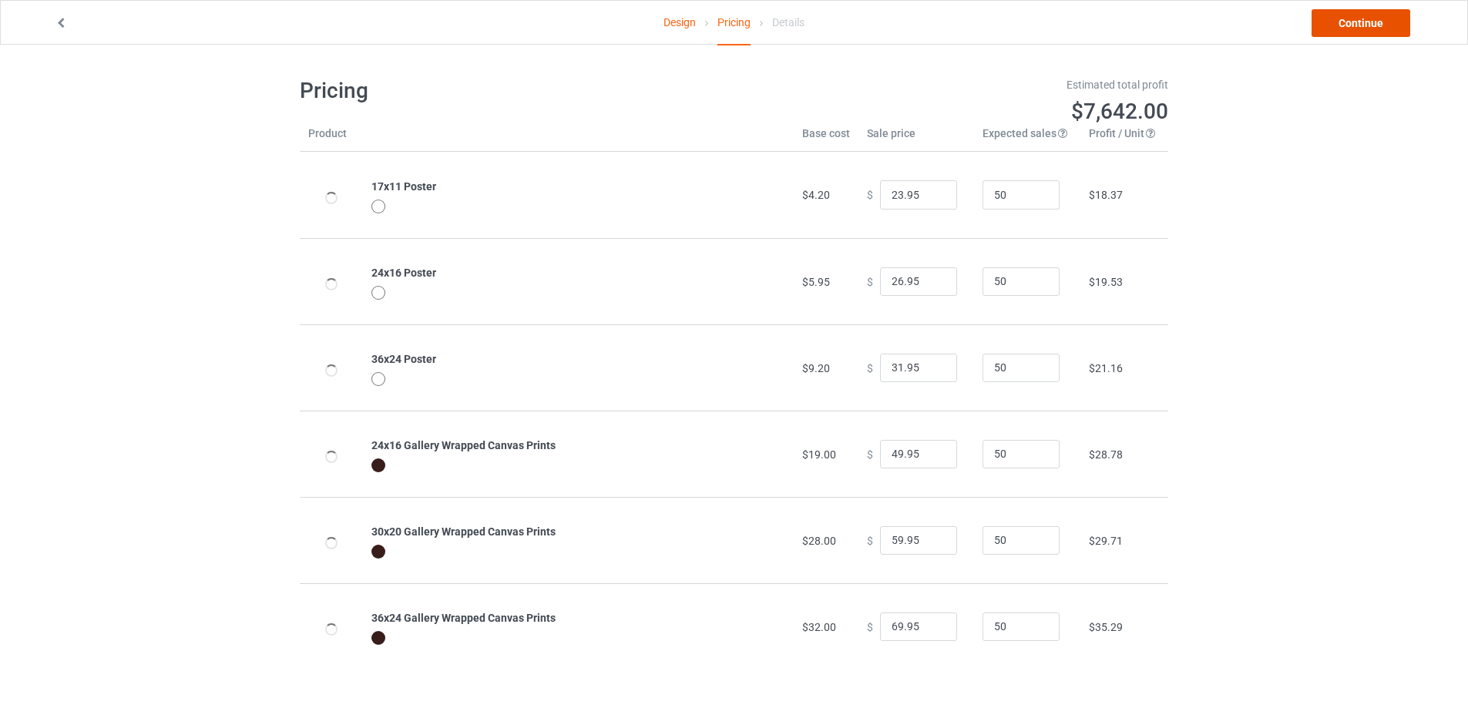
click at [1365, 29] on link "Continue" at bounding box center [1360, 23] width 99 height 28
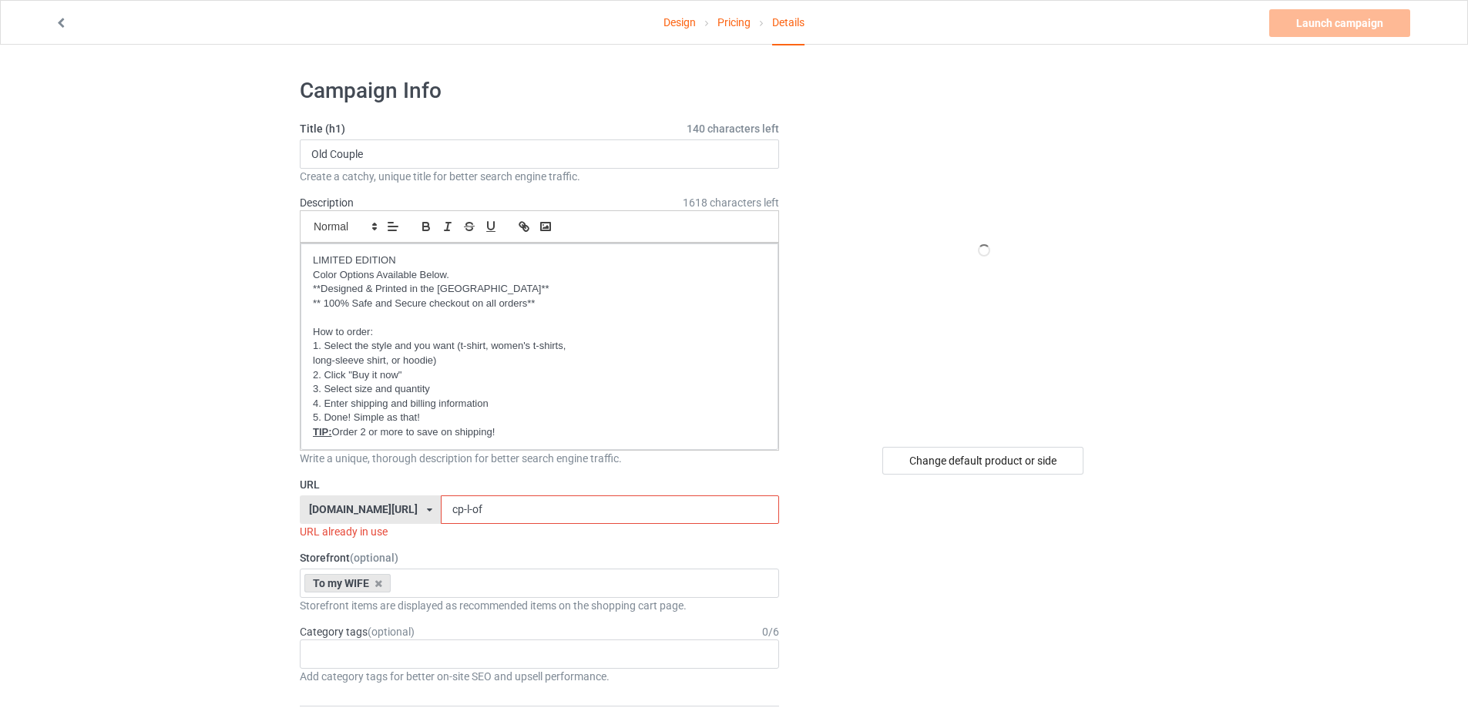
click at [492, 507] on input "cp-l-of" at bounding box center [609, 509] width 337 height 29
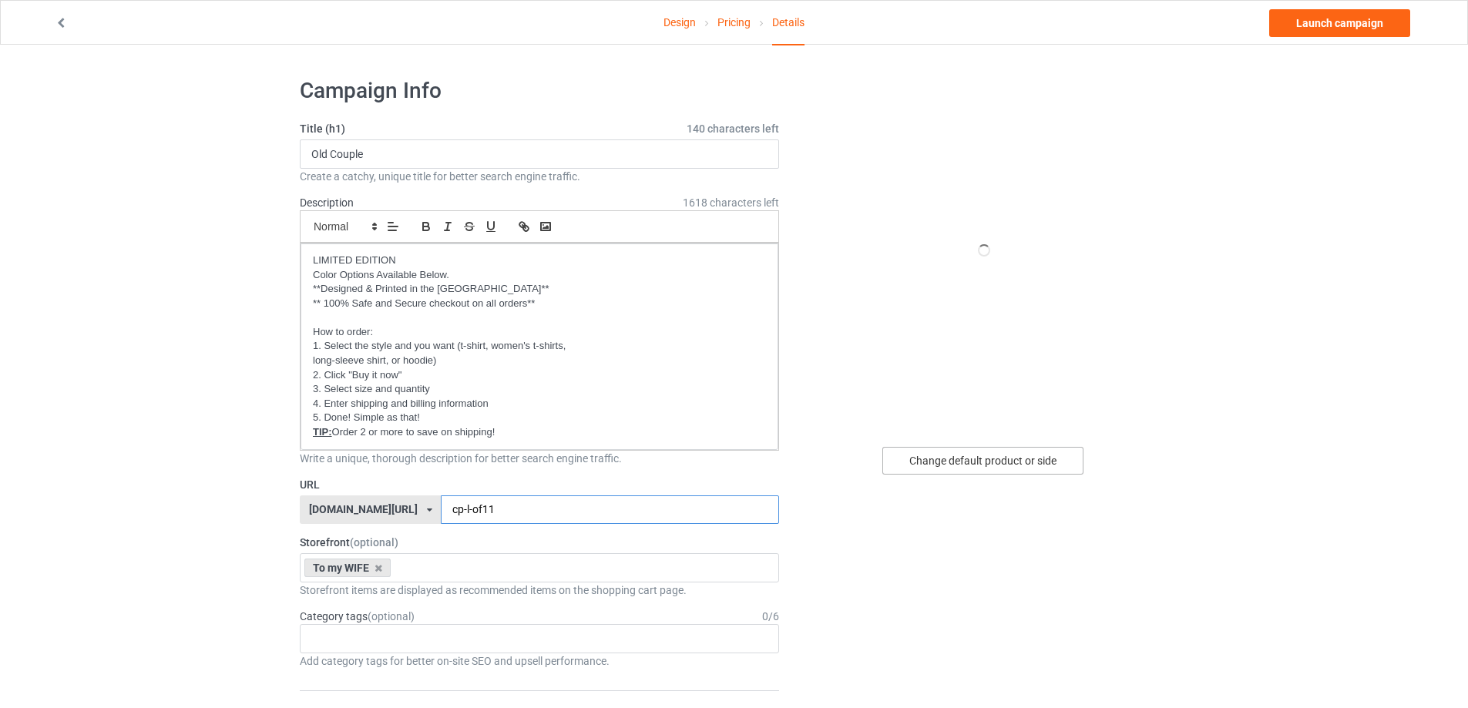
type input "cp-l-of11"
click at [998, 455] on div "Change default product or side" at bounding box center [982, 461] width 201 height 28
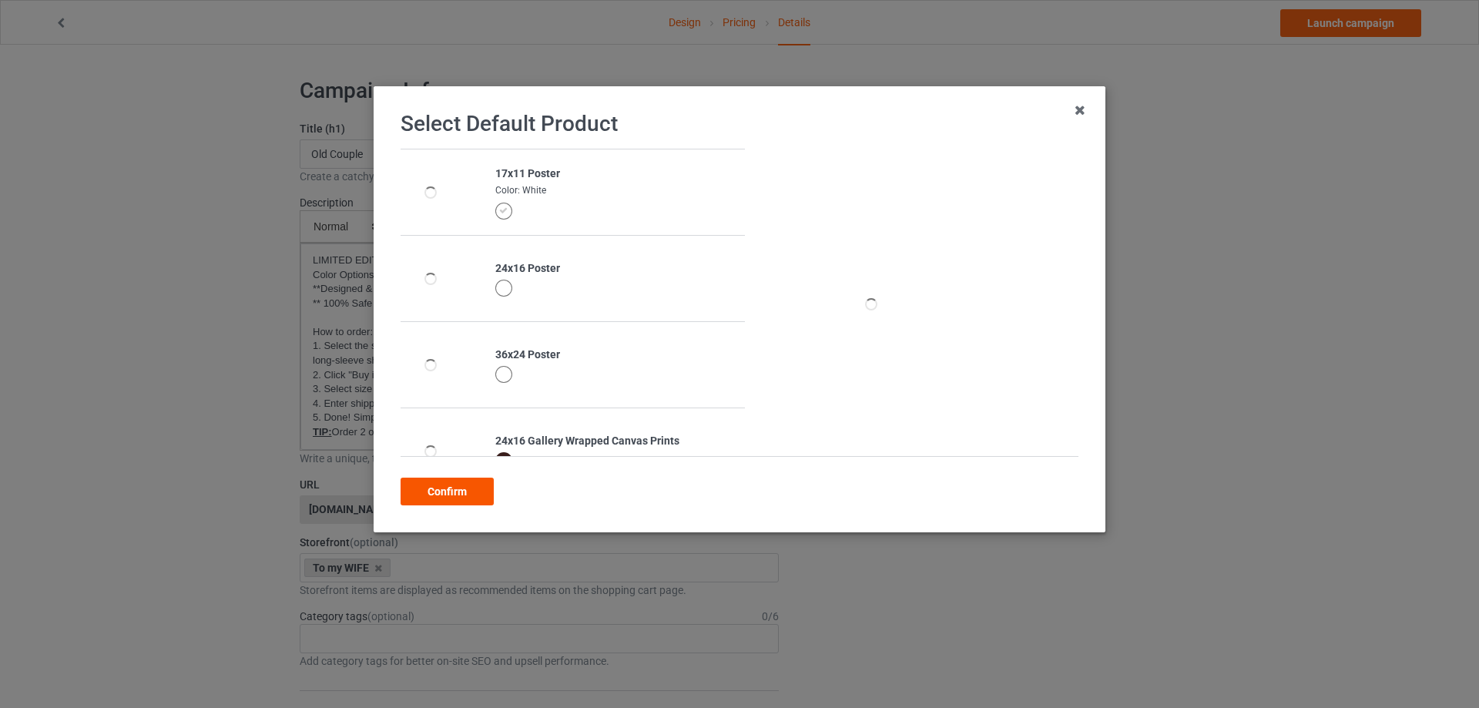
click at [460, 490] on div "Confirm" at bounding box center [447, 492] width 93 height 28
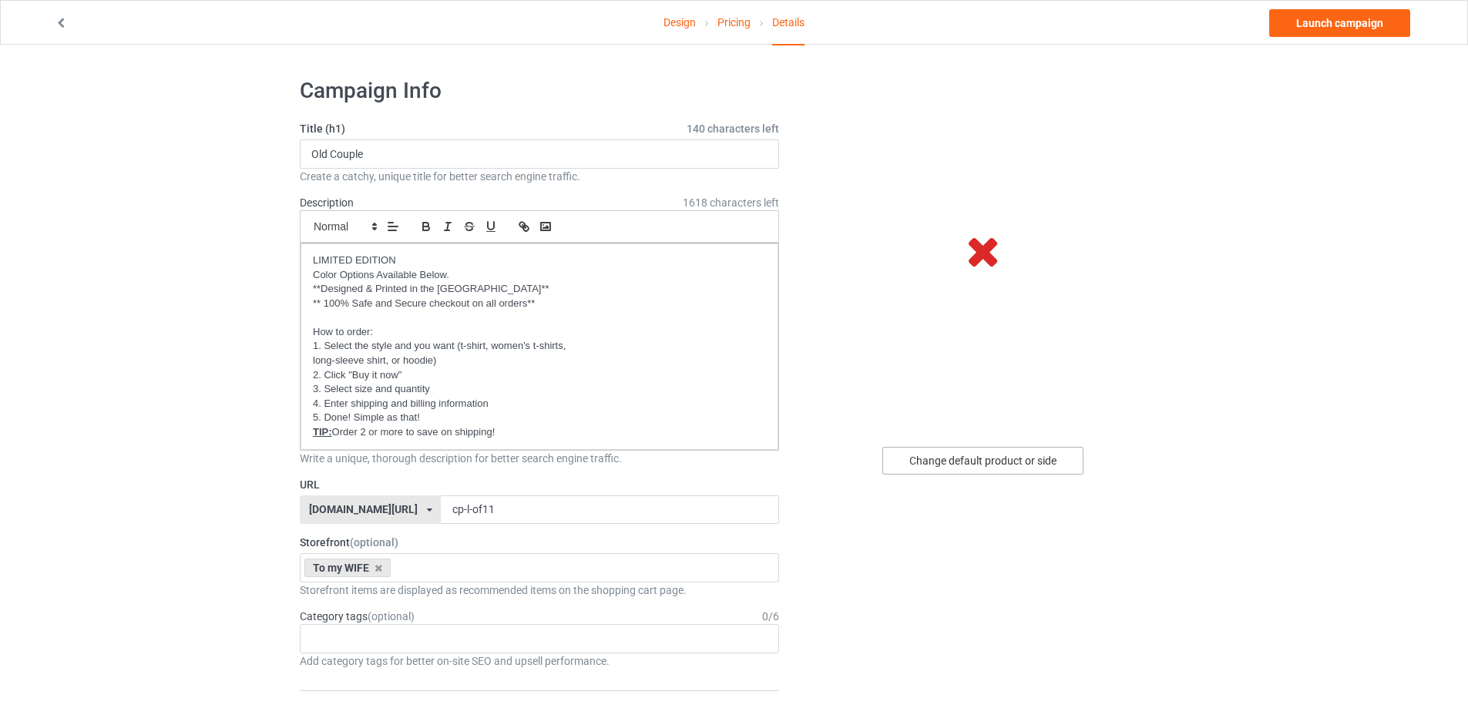
click at [980, 457] on div "Change default product or side" at bounding box center [982, 461] width 201 height 28
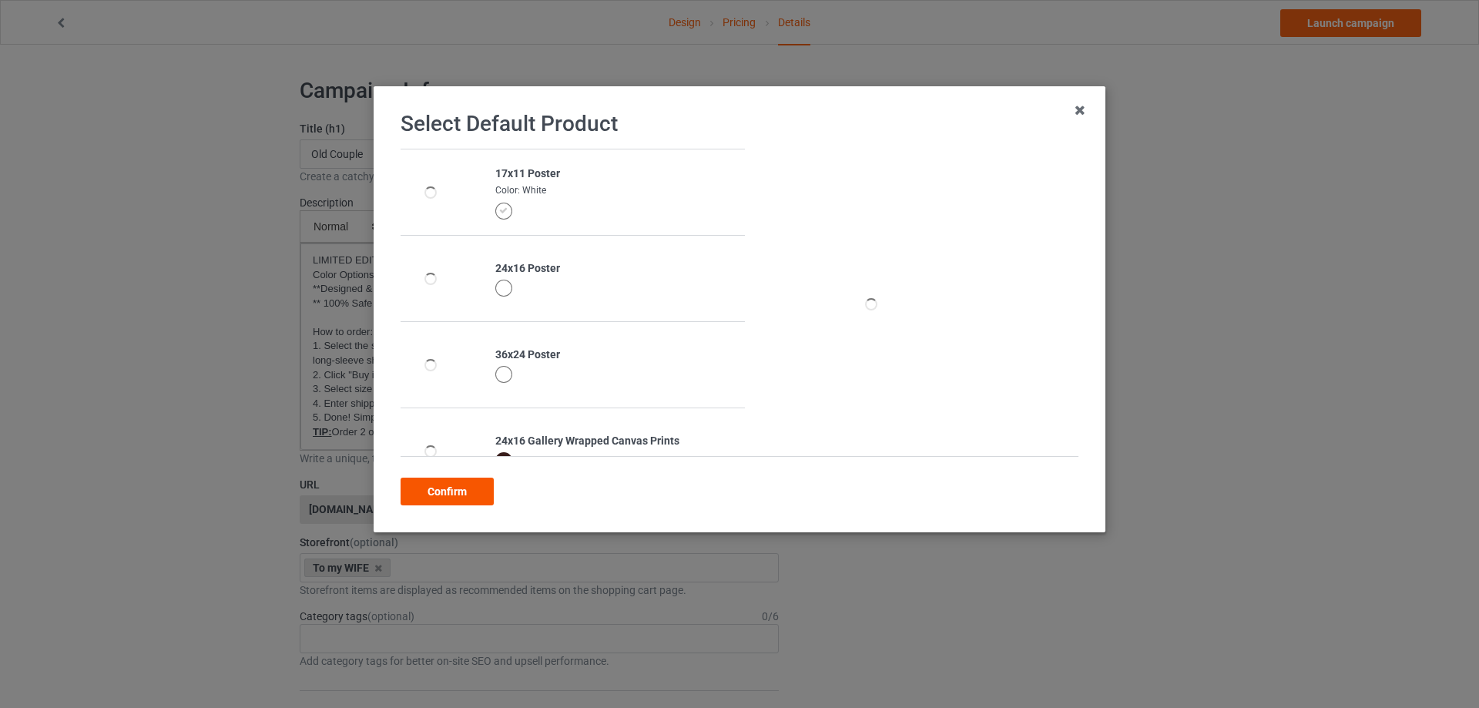
click at [465, 490] on div "Confirm" at bounding box center [447, 492] width 93 height 28
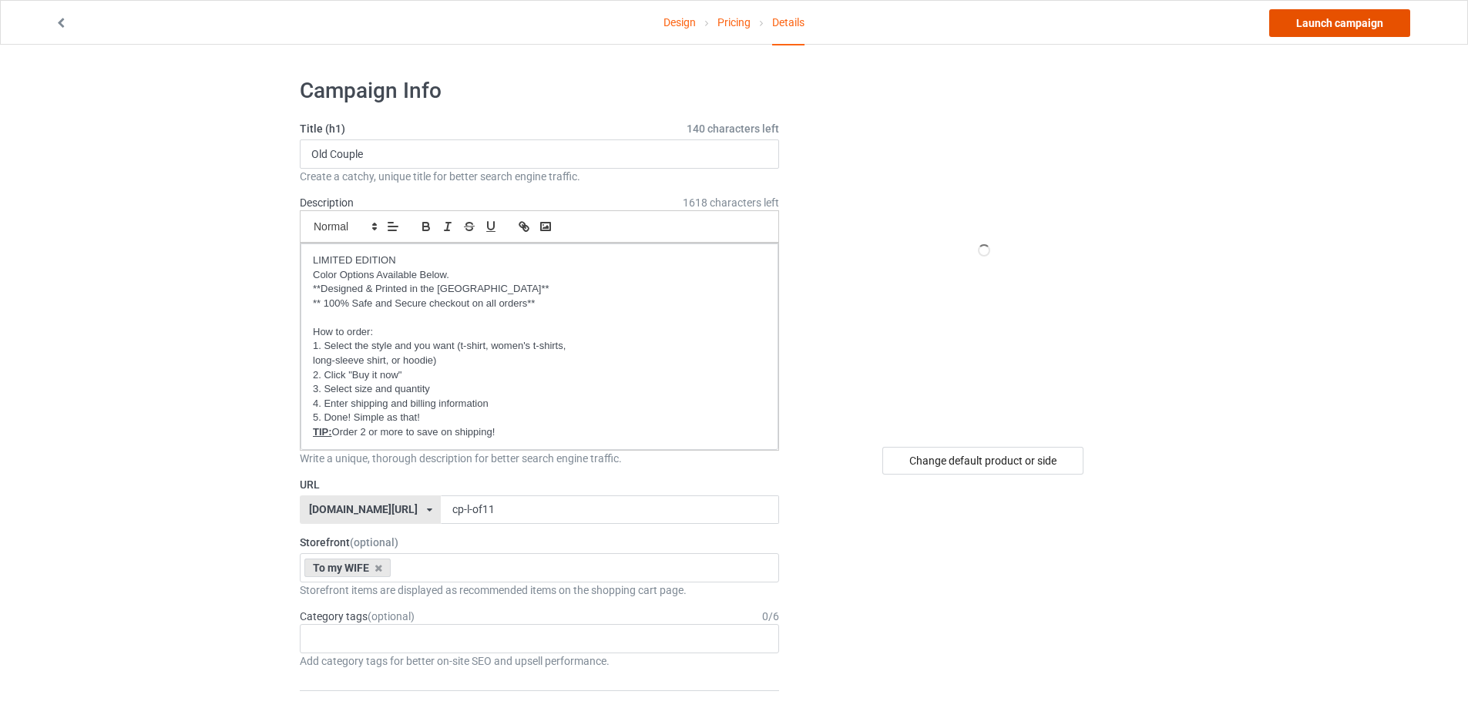
click at [1349, 25] on link "Launch campaign" at bounding box center [1339, 23] width 141 height 28
